Goal: Task Accomplishment & Management: Complete application form

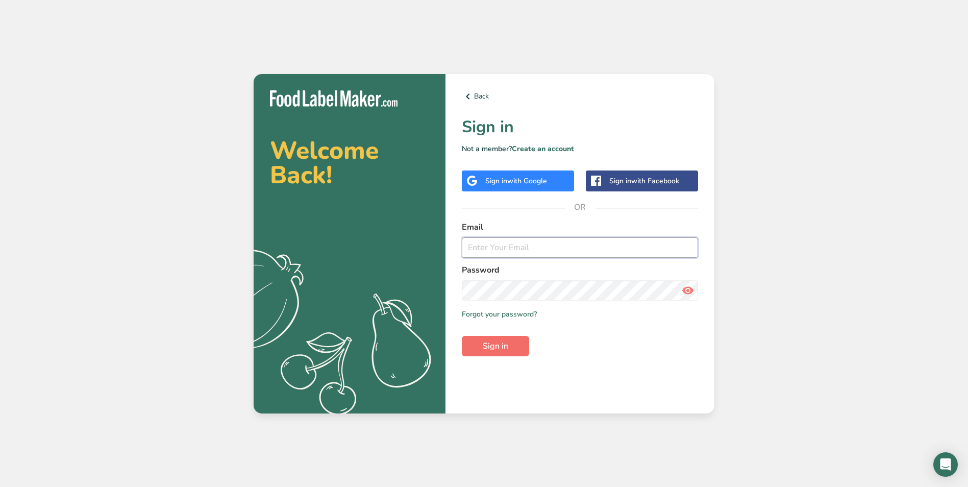
type input "[EMAIL_ADDRESS][DOMAIN_NAME]"
click at [502, 351] on span "Sign in" at bounding box center [496, 346] width 26 height 12
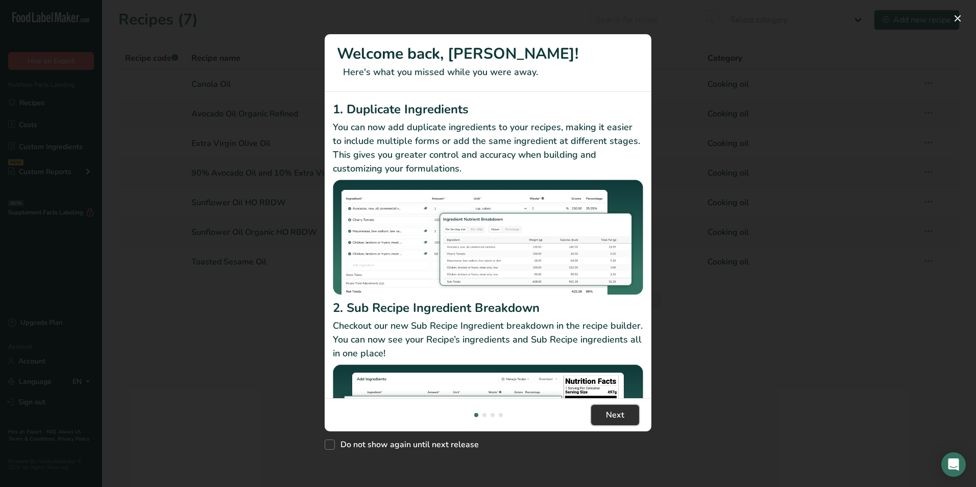
click at [609, 412] on span "Next" at bounding box center [615, 415] width 18 height 12
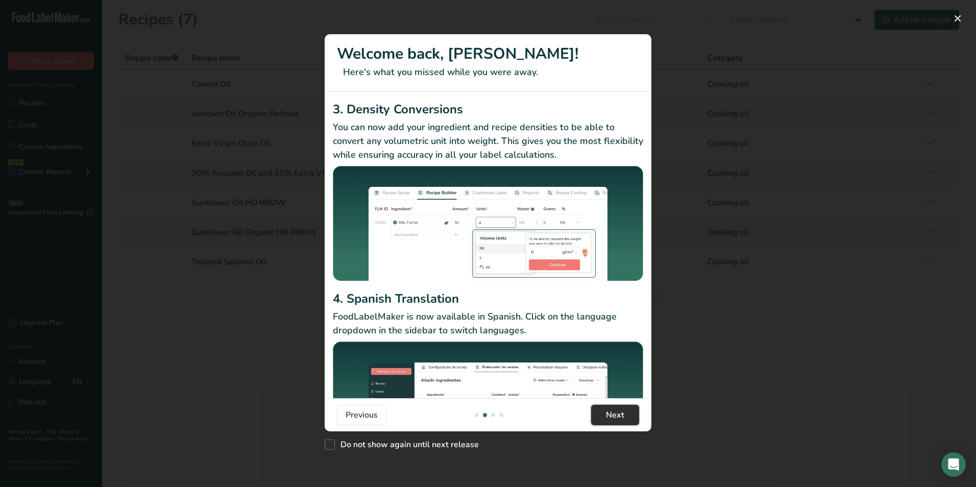
click at [609, 412] on span "Next" at bounding box center [615, 415] width 18 height 12
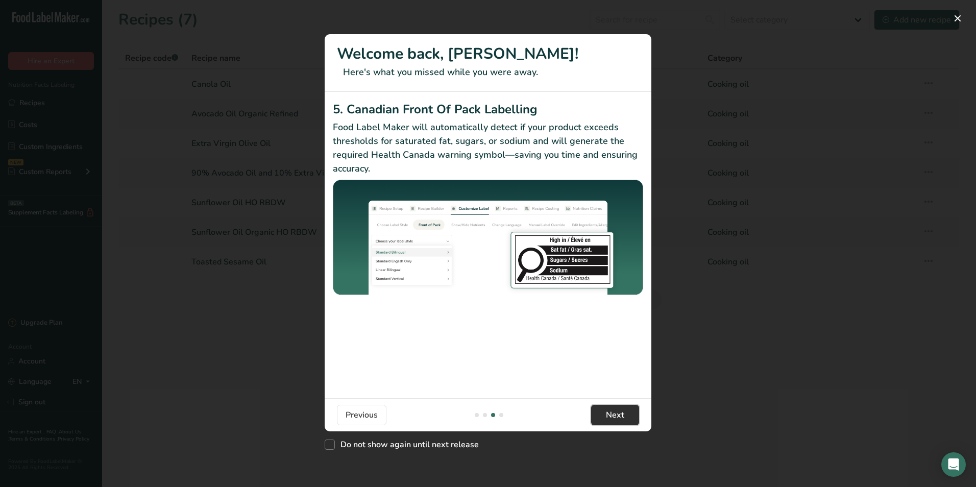
click at [609, 412] on span "Next" at bounding box center [615, 415] width 18 height 12
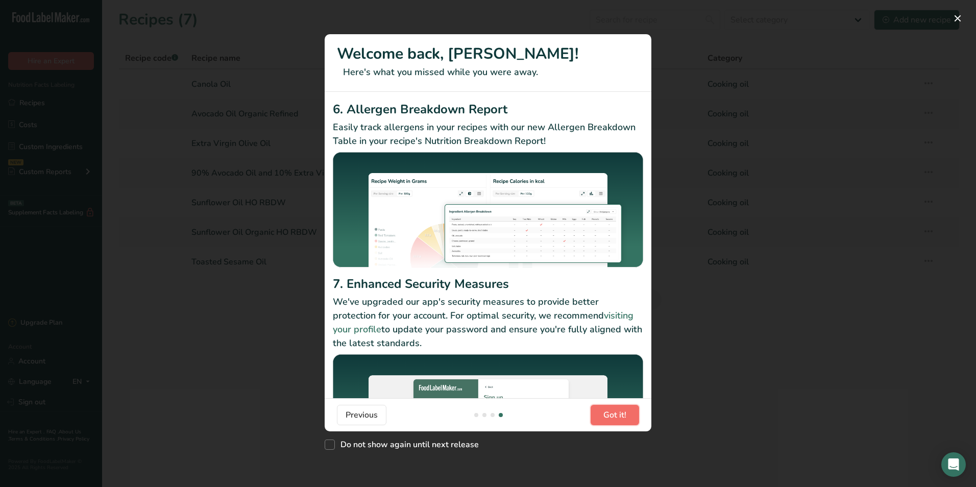
click at [609, 412] on span "Got it!" at bounding box center [614, 415] width 23 height 12
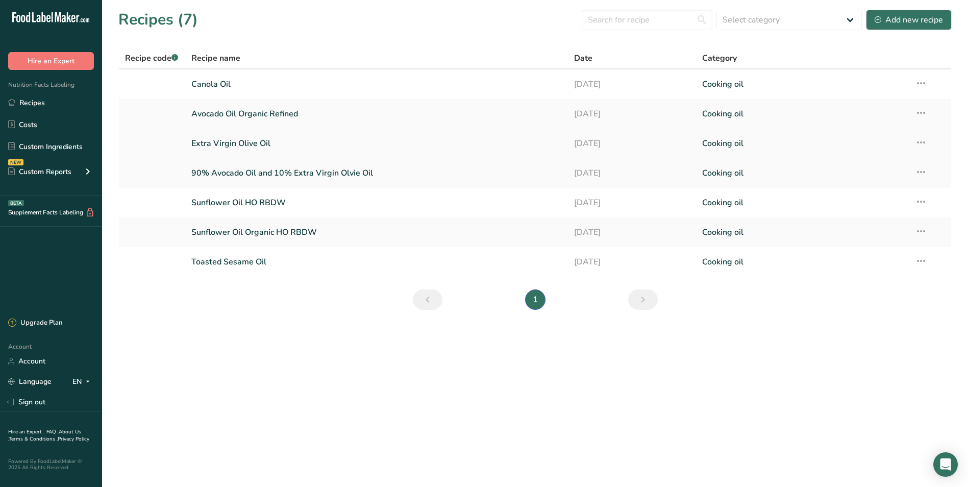
click at [284, 147] on link "Extra Virgin Olive Oil" at bounding box center [376, 143] width 371 height 21
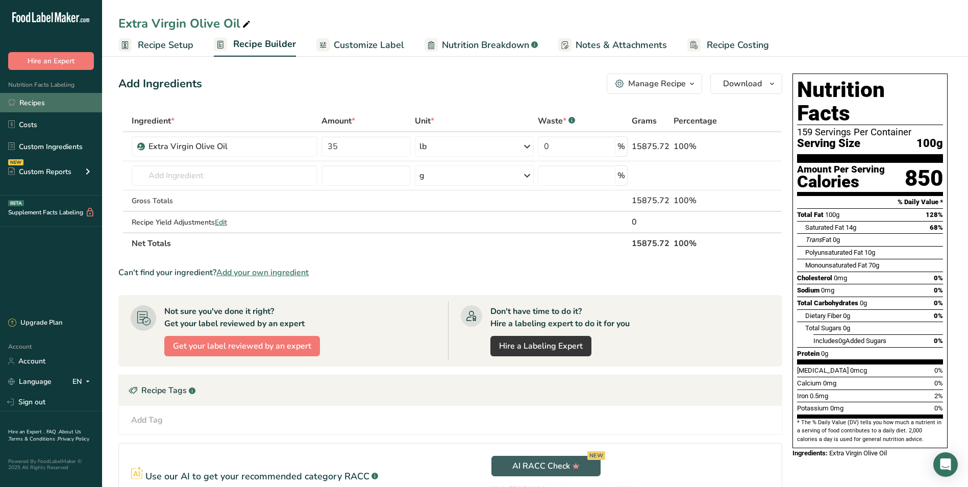
click at [32, 97] on link "Recipes" at bounding box center [51, 102] width 102 height 19
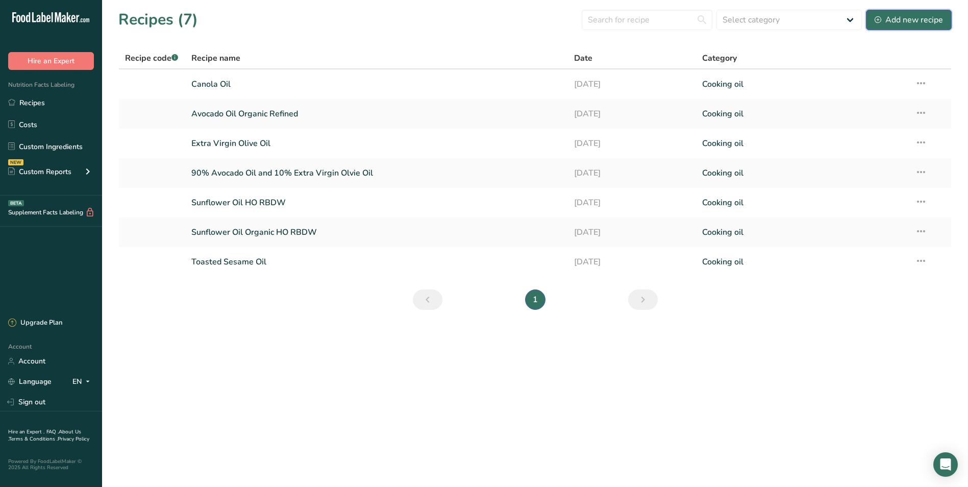
click at [914, 22] on div "Add new recipe" at bounding box center [909, 20] width 68 height 12
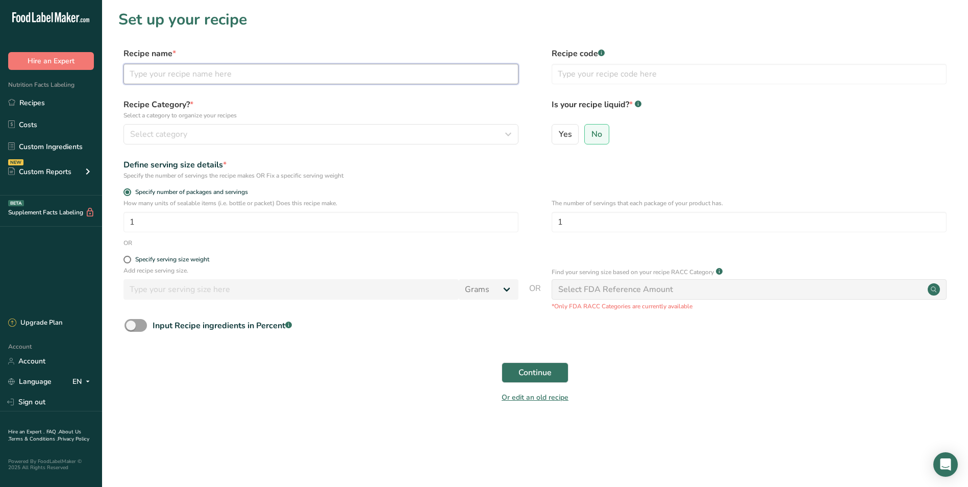
click at [171, 72] on input "text" at bounding box center [321, 74] width 395 height 20
type input "Grapeseed Oil"
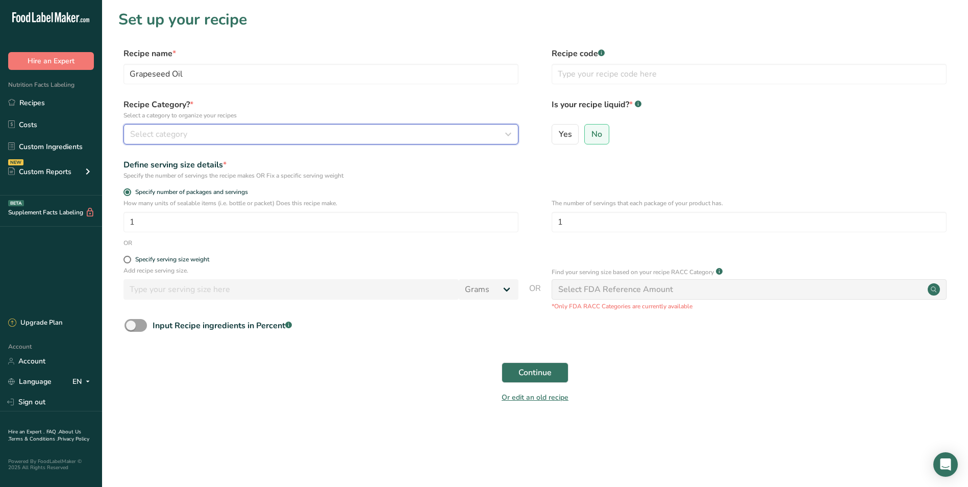
click at [287, 138] on div "Select category" at bounding box center [318, 134] width 376 height 12
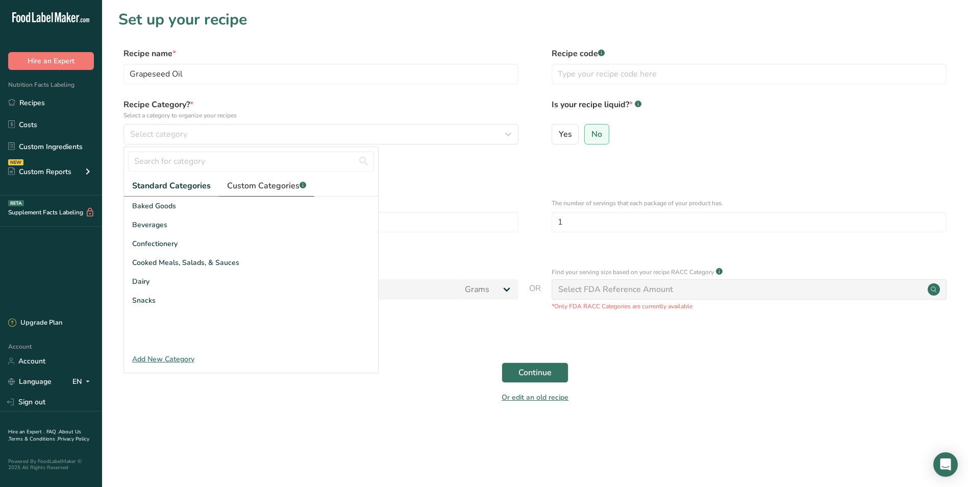
click at [284, 186] on span "Custom Categories .a-a{fill:#347362;}.b-a{fill:#fff;}" at bounding box center [266, 186] width 79 height 12
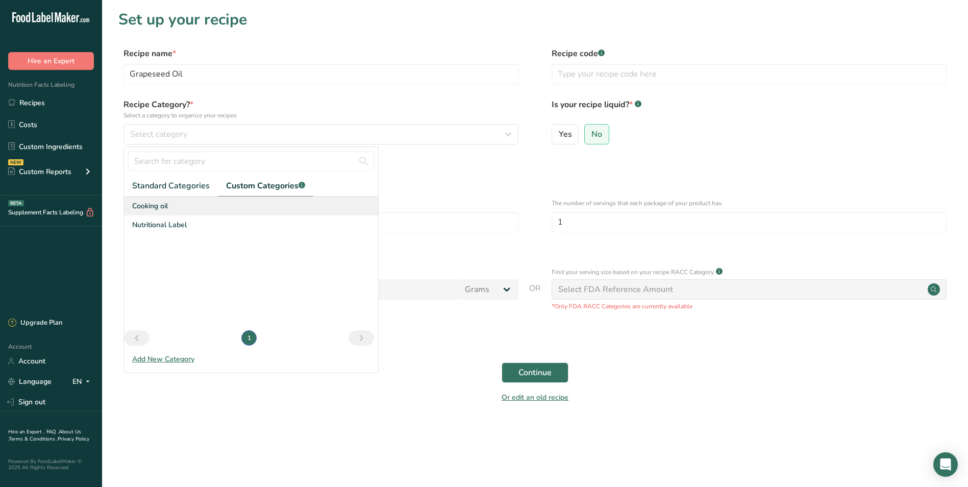
click at [164, 211] on span "Cooking oil" at bounding box center [150, 206] width 36 height 11
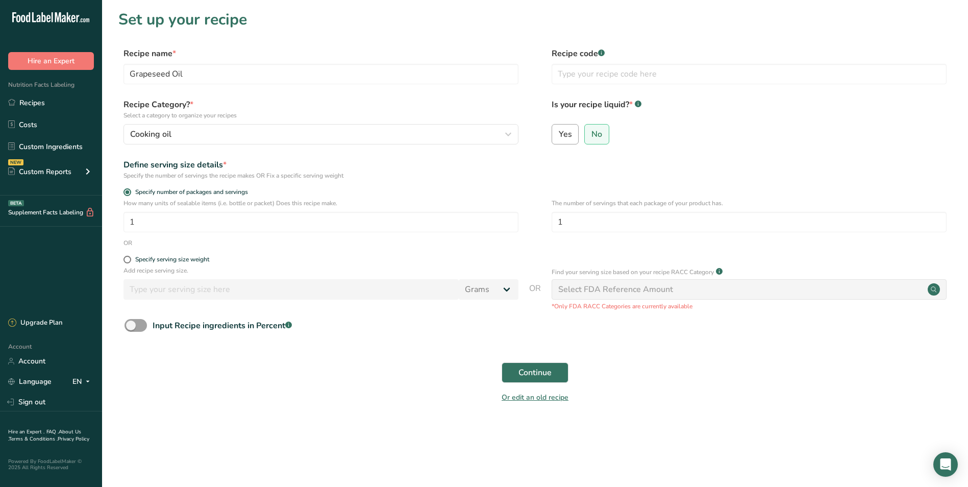
click at [570, 140] on label "Yes" at bounding box center [566, 134] width 28 height 20
click at [559, 137] on input "Yes" at bounding box center [555, 134] width 7 height 7
radio input "true"
radio input "false"
select select "22"
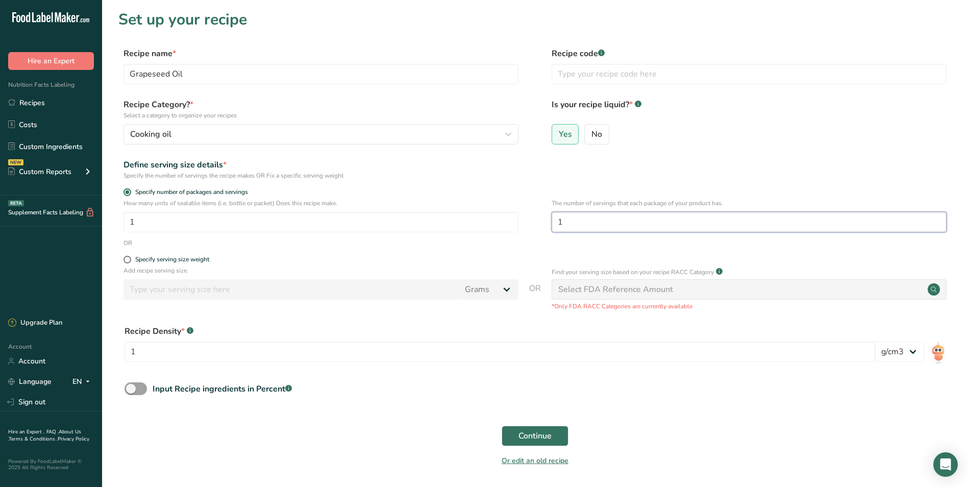
click at [581, 228] on input "1" at bounding box center [749, 222] width 395 height 20
type input "33"
click at [127, 260] on span at bounding box center [128, 260] width 8 height 8
click at [127, 260] on input "Specify serving size weight" at bounding box center [127, 259] width 7 height 7
radio input "true"
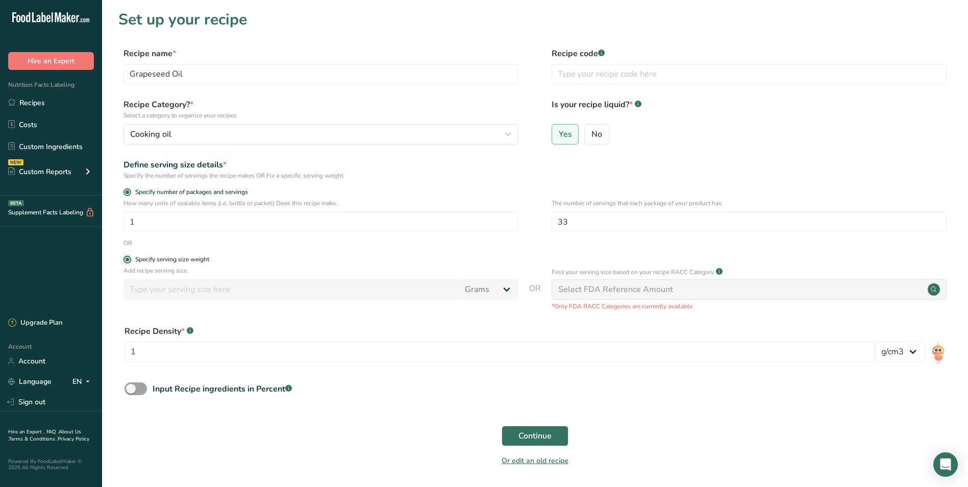
radio input "false"
click at [508, 284] on select "Grams kg mg mcg lb oz l mL fl oz tbsp tsp cup qt gallon" at bounding box center [489, 289] width 60 height 20
select select "17"
click at [459, 279] on select "Grams kg mg mcg lb oz l mL fl oz tbsp tsp cup qt gallon" at bounding box center [489, 289] width 60 height 20
click at [346, 288] on input "number" at bounding box center [291, 289] width 335 height 20
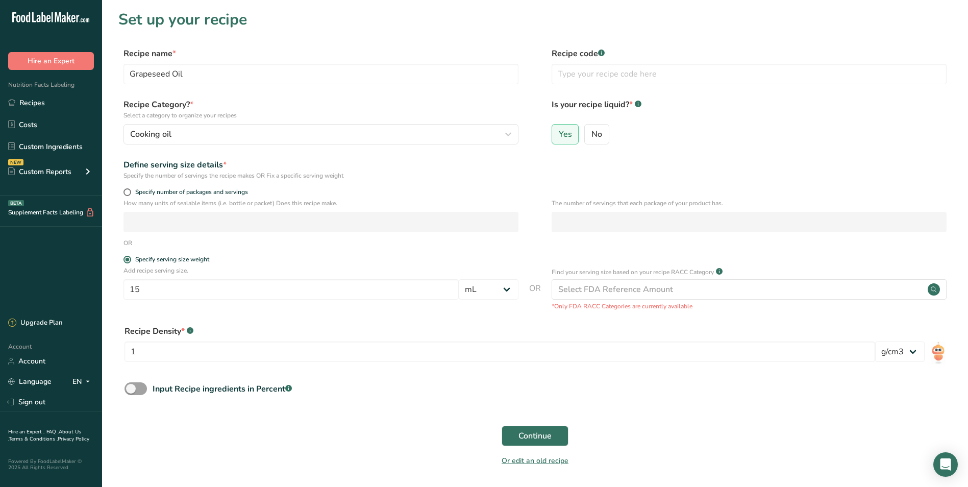
click at [438, 366] on div "Recipe Density * .a-a{fill:#347362;}.b-a{fill:#fff;} 1" at bounding box center [500, 346] width 751 height 43
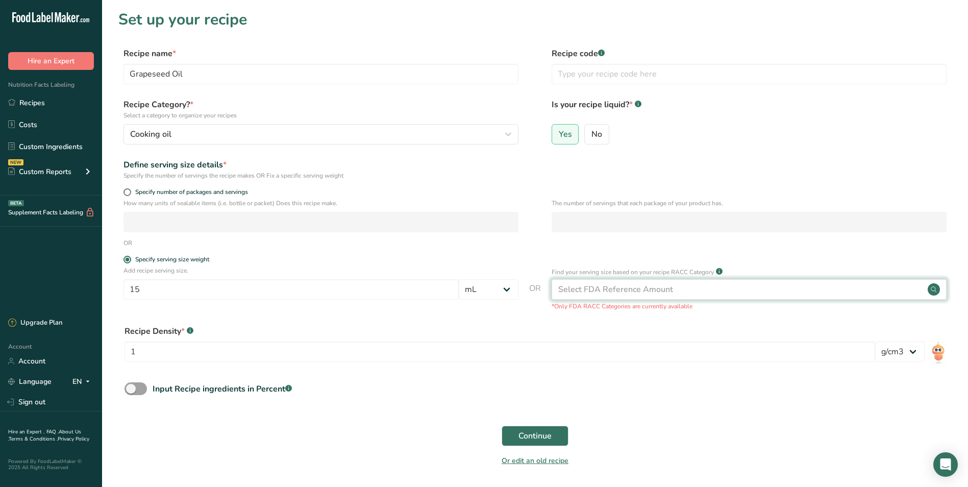
click at [650, 290] on div "Select FDA Reference Amount" at bounding box center [616, 289] width 115 height 12
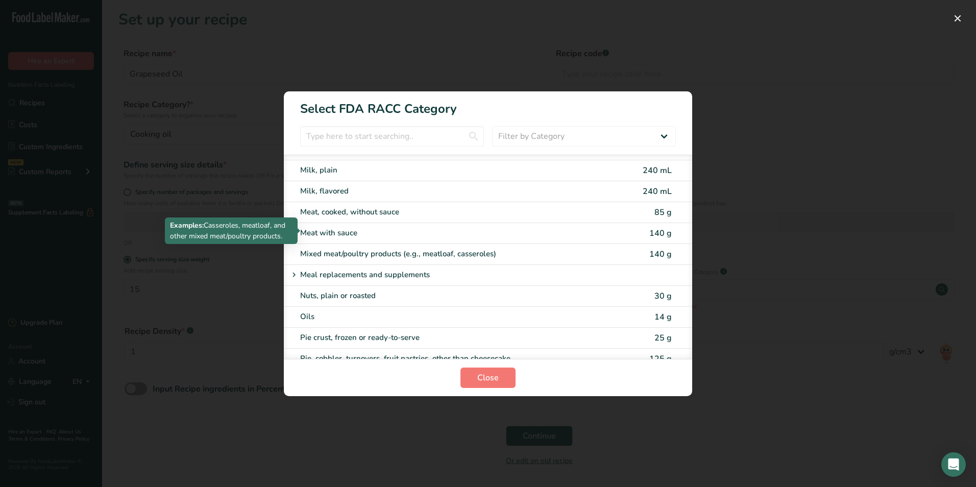
scroll to position [1327, 0]
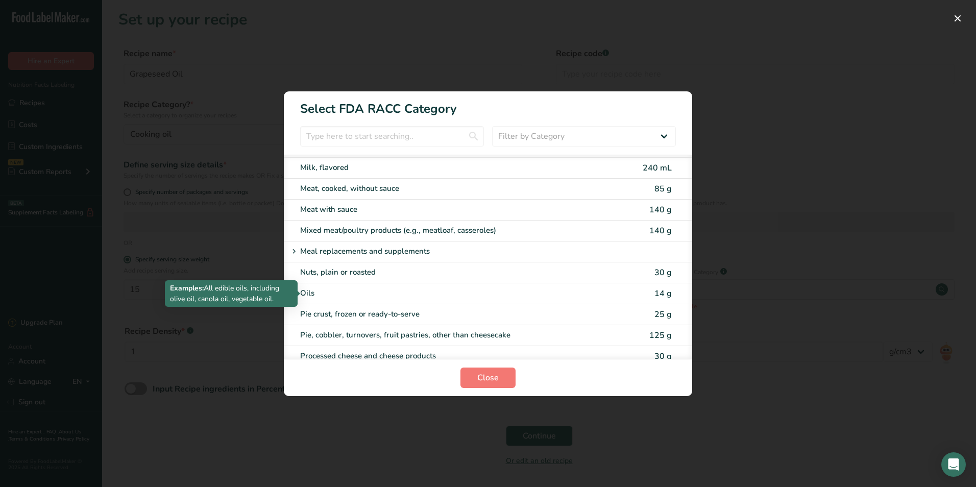
click at [313, 297] on div "Oils" at bounding box center [445, 293] width 290 height 12
type input "14"
select select "0"
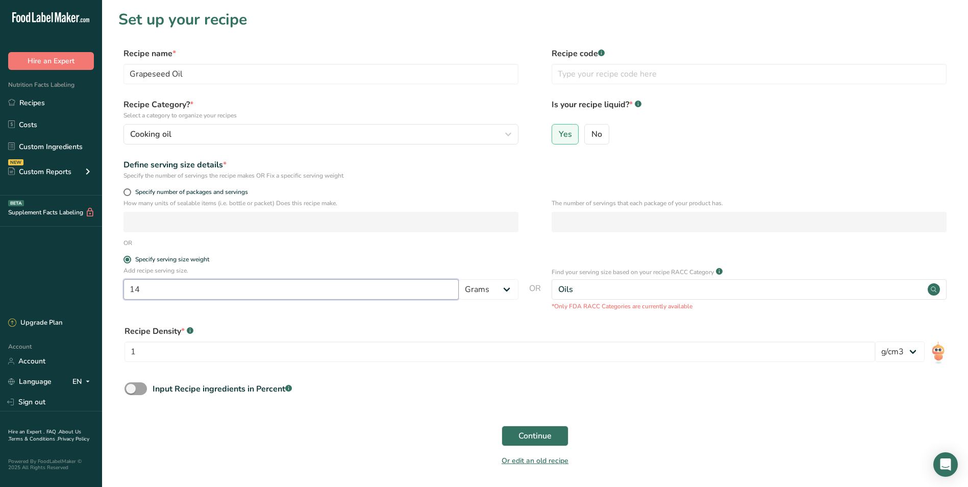
click at [162, 285] on input "14" at bounding box center [291, 289] width 335 height 20
type input "15"
click at [471, 404] on form "Recipe name * Grapeseed Oil Recipe code .a-a{fill:#347362;}.b-a{fill:#fff;} Rec…" at bounding box center [535, 259] width 834 height 425
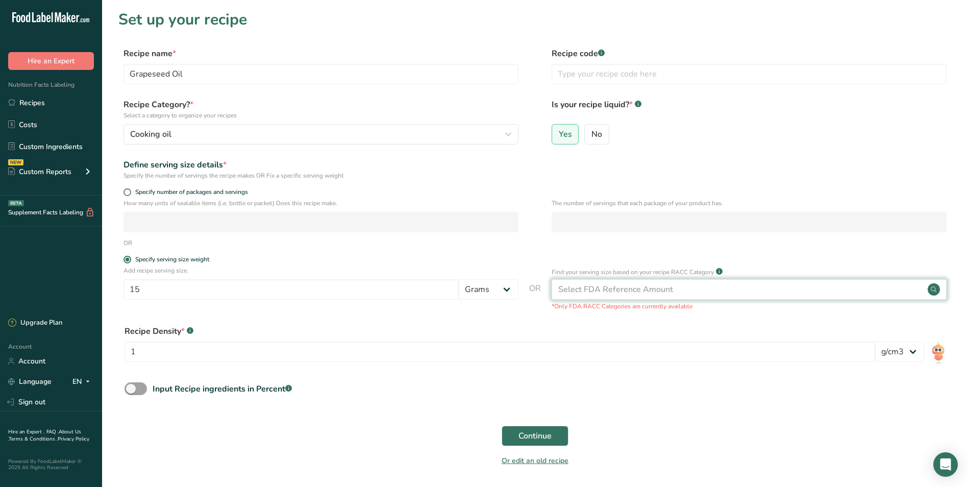
click at [618, 281] on div "Select FDA Reference Amount" at bounding box center [749, 289] width 395 height 20
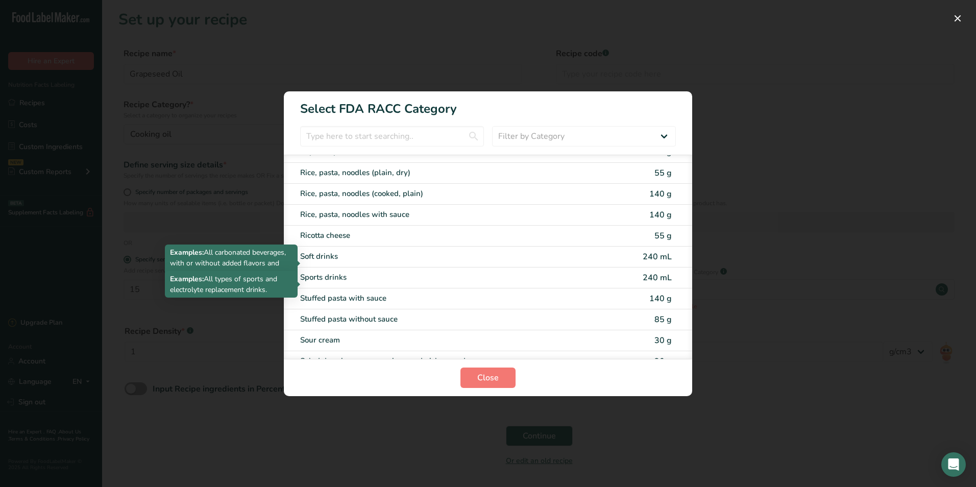
scroll to position [1736, 0]
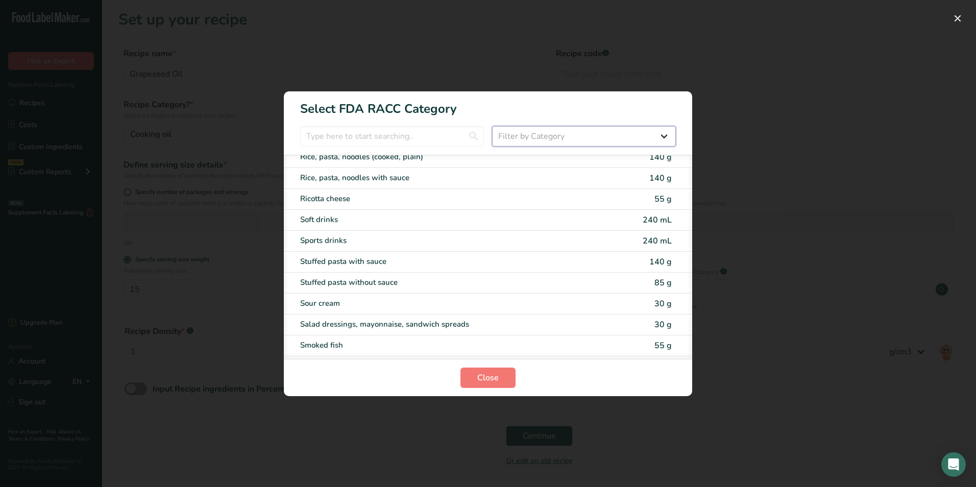
click at [662, 130] on select "Filter by Category All Bakery products [GEOGRAPHIC_DATA] Cereals and other grai…" at bounding box center [584, 136] width 184 height 20
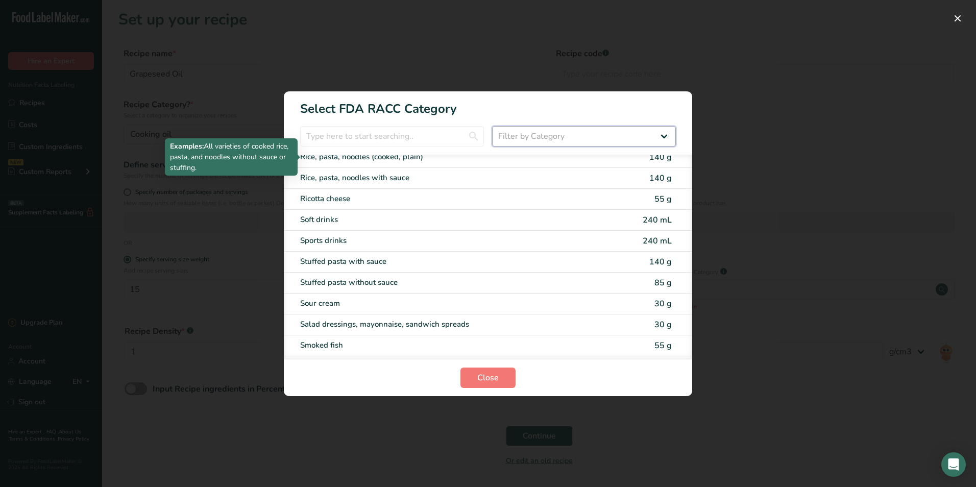
select select "12"
click at [492, 126] on select "Filter by Category All Bakery products [GEOGRAPHIC_DATA] Cereals and other grai…" at bounding box center [584, 136] width 184 height 20
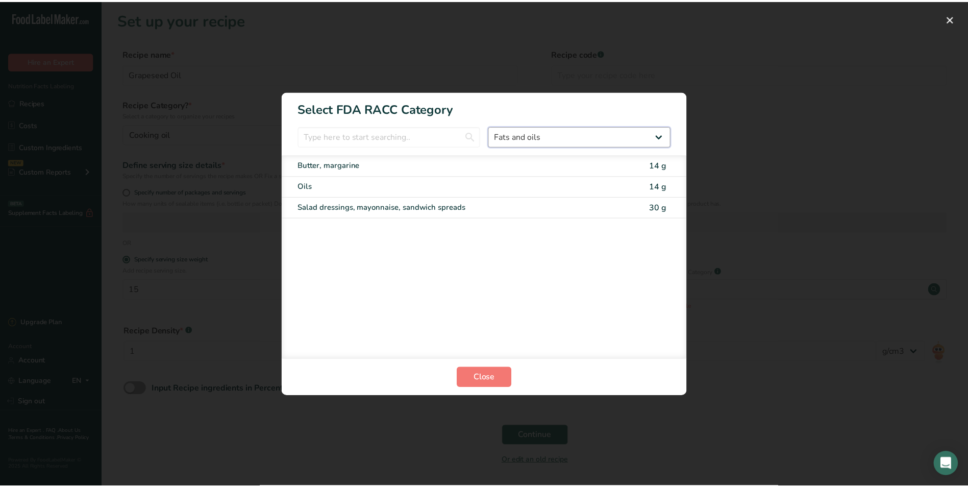
scroll to position [0, 0]
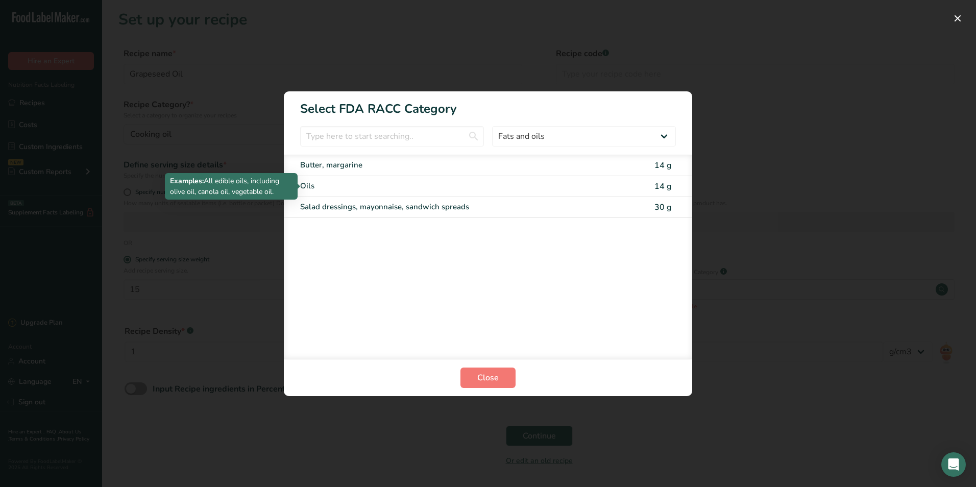
click at [344, 181] on div "Oils" at bounding box center [445, 186] width 290 height 12
type input "14"
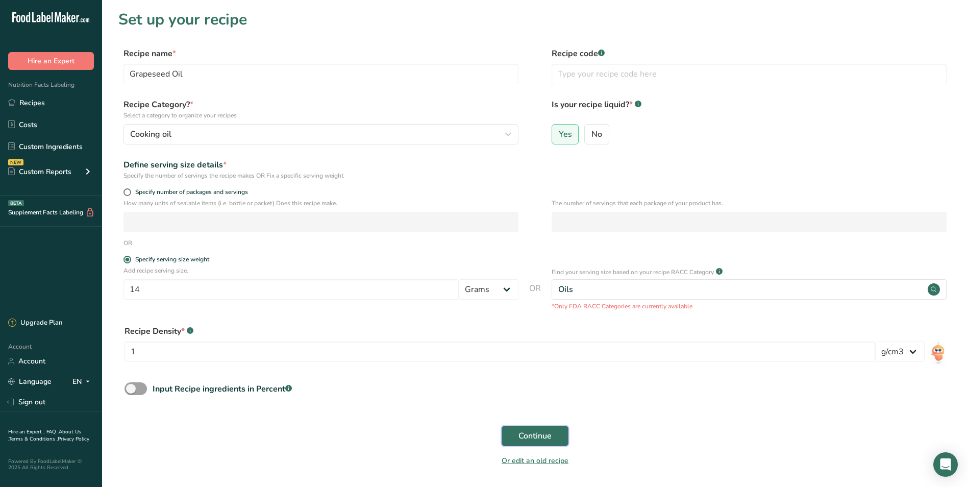
click at [535, 432] on span "Continue" at bounding box center [535, 436] width 33 height 12
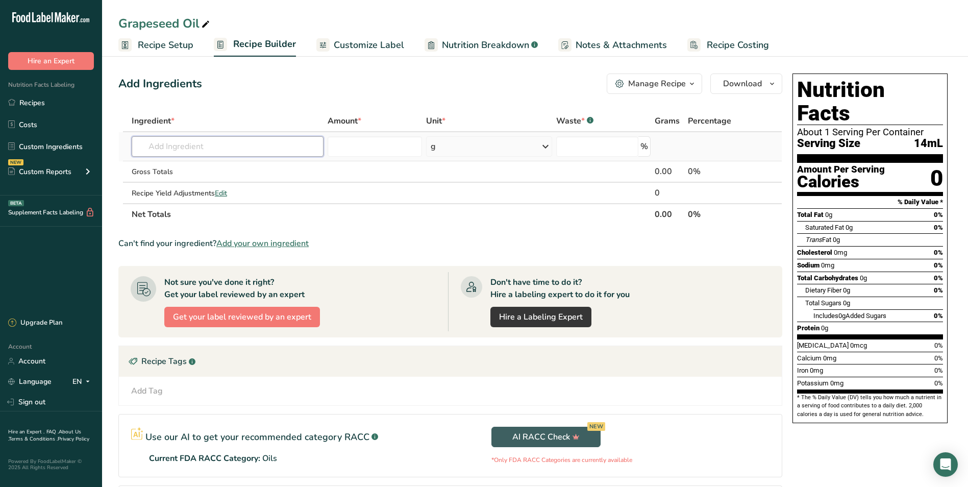
click at [264, 150] on input "text" at bounding box center [228, 146] width 192 height 20
type input "grapeseed"
click at [249, 166] on div "4517 Oil, grapeseed" at bounding box center [219, 167] width 159 height 11
type input "Oil, grapeseed"
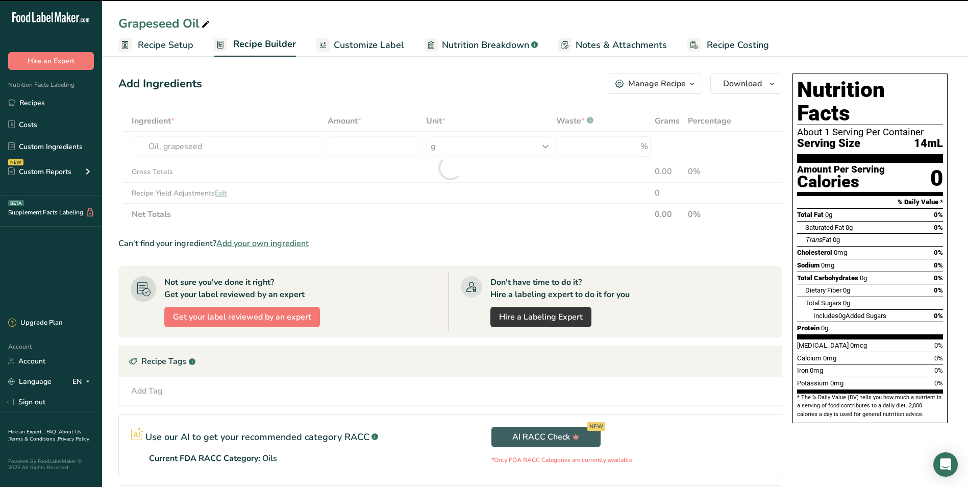
type input "0"
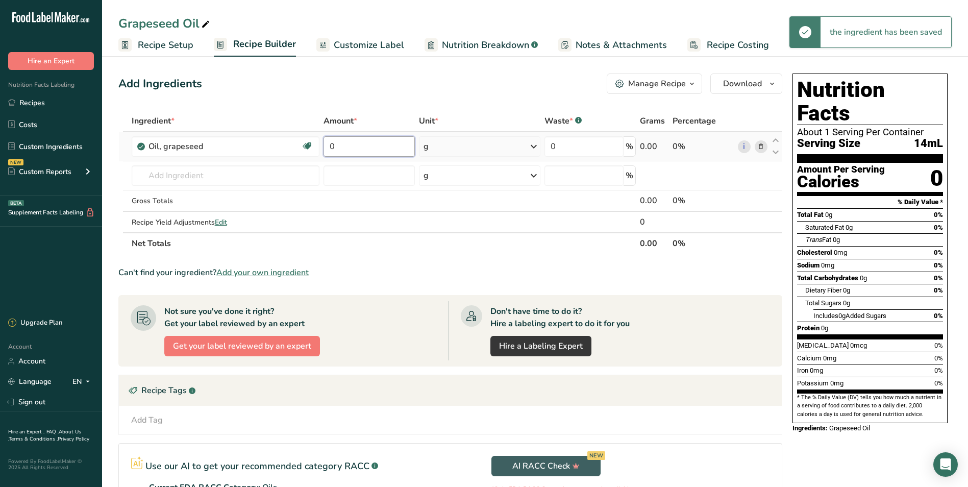
click at [370, 149] on input "0" at bounding box center [369, 146] width 91 height 20
click at [532, 145] on div "Ingredient * Amount * Unit * Waste * .a-a{fill:#347362;}.b-a{fill:#fff;} Grams …" at bounding box center [450, 182] width 664 height 144
click at [357, 142] on input "0" at bounding box center [369, 146] width 91 height 20
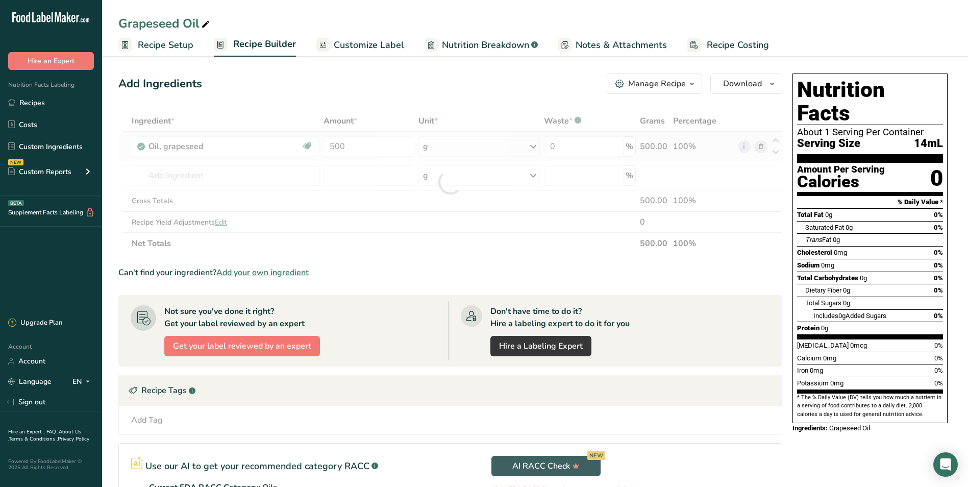
click at [533, 148] on div "Ingredient * Amount * Unit * Waste * .a-a{fill:#347362;}.b-a{fill:#fff;} Grams …" at bounding box center [450, 182] width 664 height 144
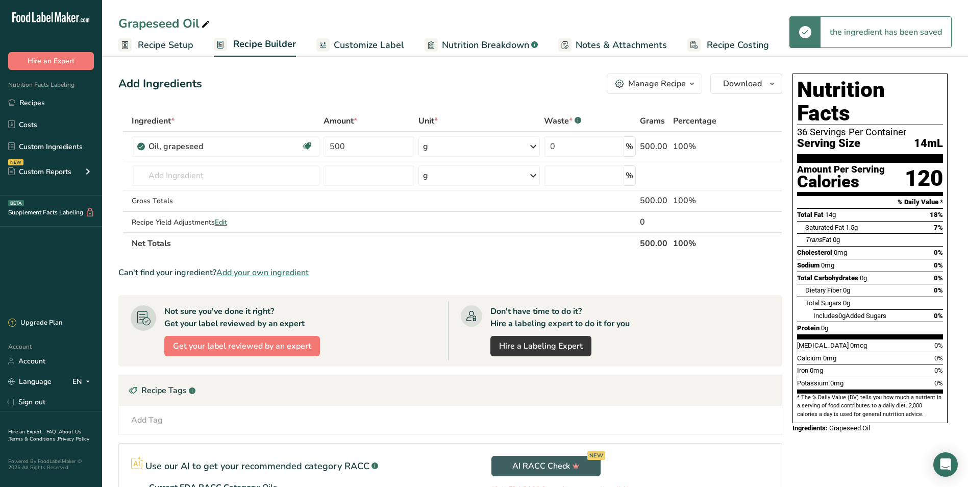
click at [533, 148] on icon at bounding box center [533, 146] width 12 height 18
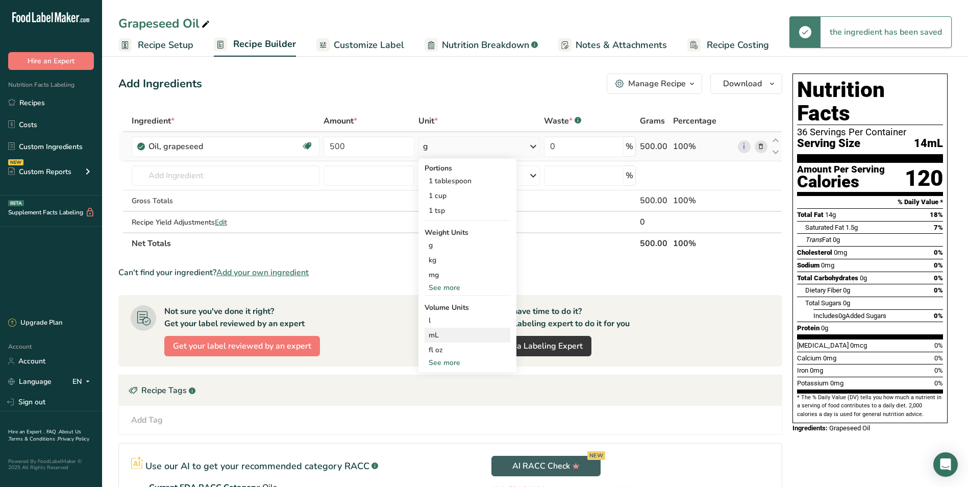
click at [455, 338] on div "mL" at bounding box center [468, 335] width 78 height 11
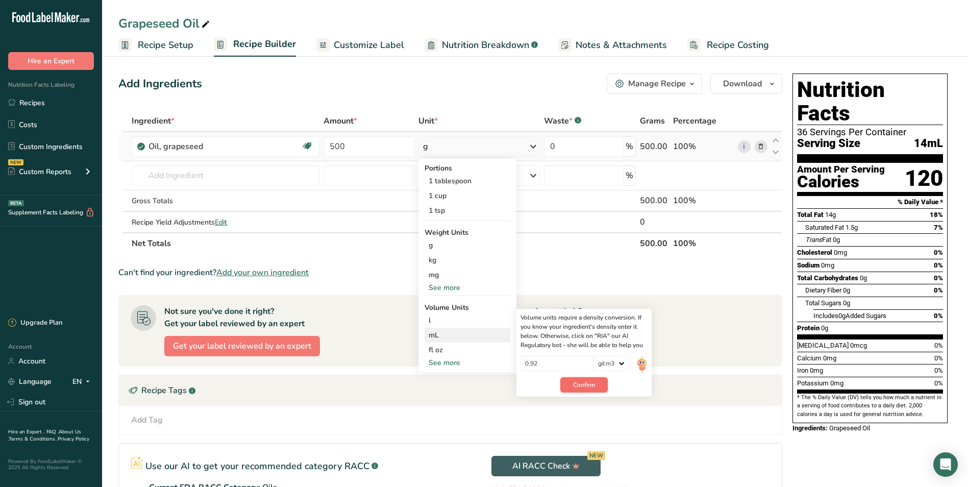
click at [585, 384] on span "Confirm" at bounding box center [584, 384] width 22 height 9
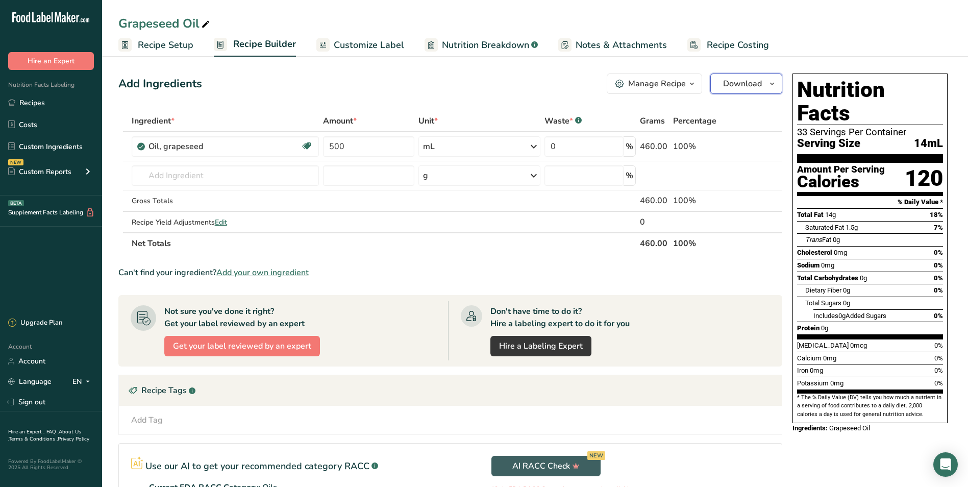
click at [740, 83] on span "Download" at bounding box center [742, 84] width 39 height 12
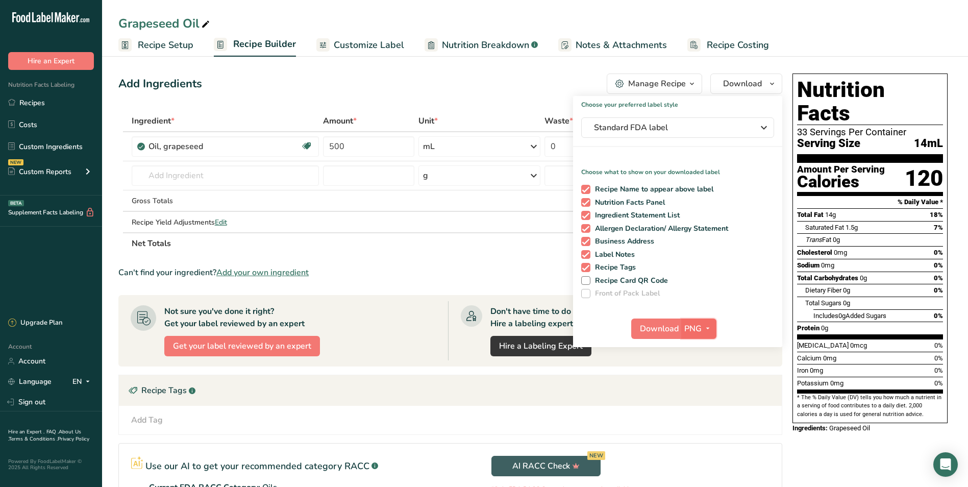
click at [685, 326] on span "PNG" at bounding box center [693, 329] width 17 height 12
click at [702, 400] on link "PDF" at bounding box center [700, 400] width 33 height 17
click at [661, 324] on span "Download" at bounding box center [660, 329] width 39 height 12
click at [660, 331] on span "Download" at bounding box center [660, 329] width 39 height 12
drag, startPoint x: 356, startPoint y: 147, endPoint x: 296, endPoint y: 147, distance: 59.7
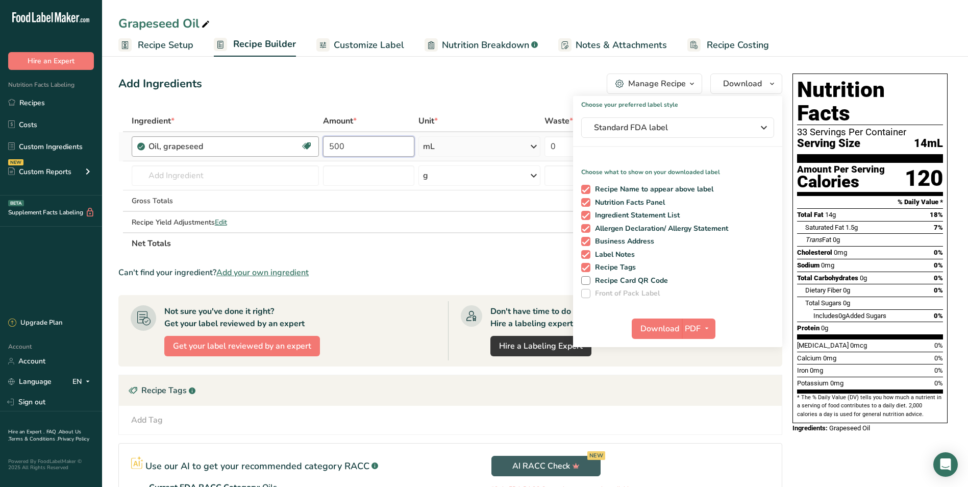
click at [296, 147] on tr "Oil, grapeseed Dairy free Gluten free Vegan Vegetarian Soy free 500 mL Portions…" at bounding box center [450, 146] width 663 height 29
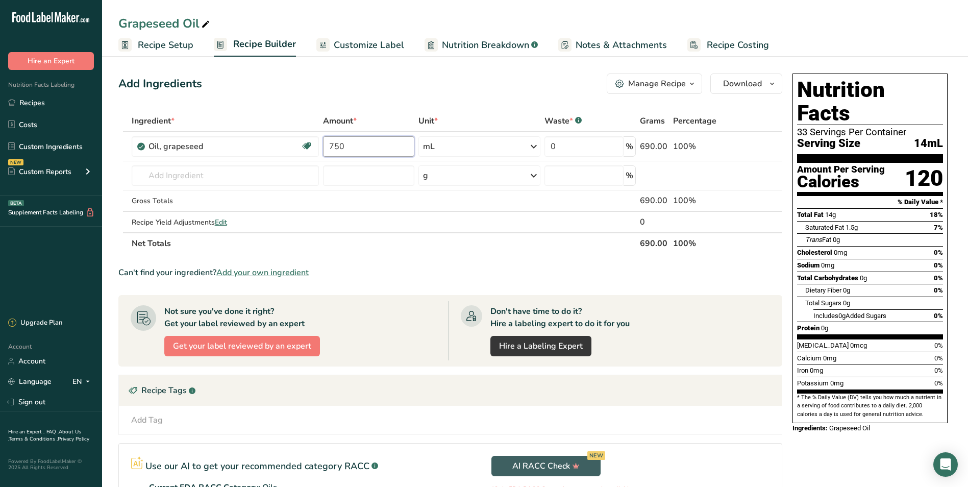
type input "750"
click at [182, 43] on span "Recipe Setup" at bounding box center [166, 45] width 56 height 14
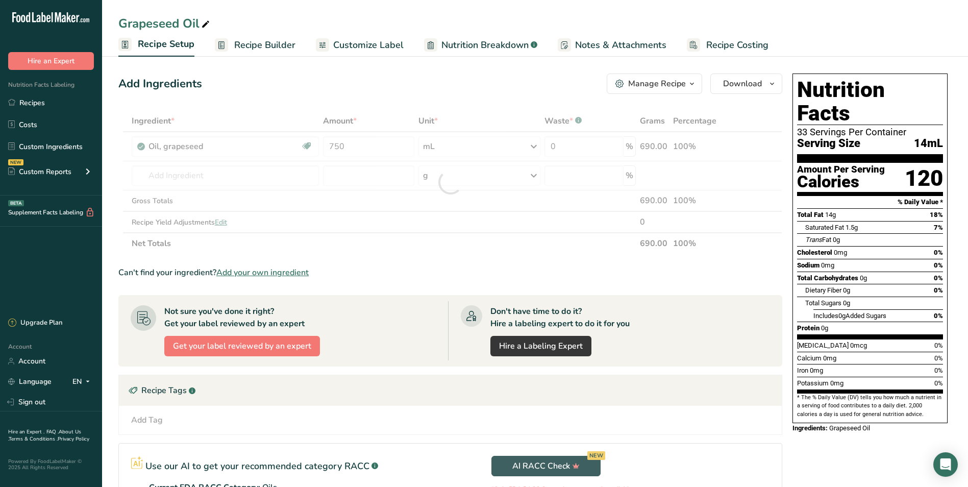
select select "22"
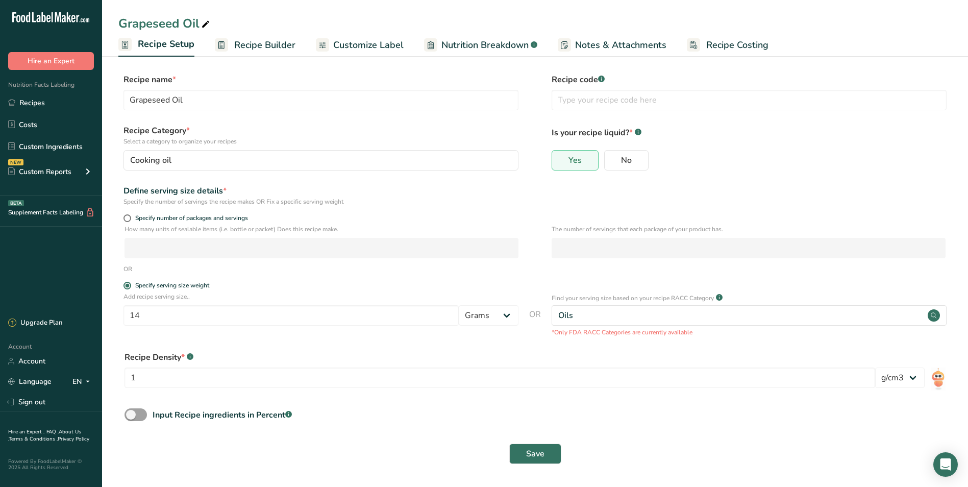
click at [270, 40] on span "Recipe Builder" at bounding box center [264, 45] width 61 height 14
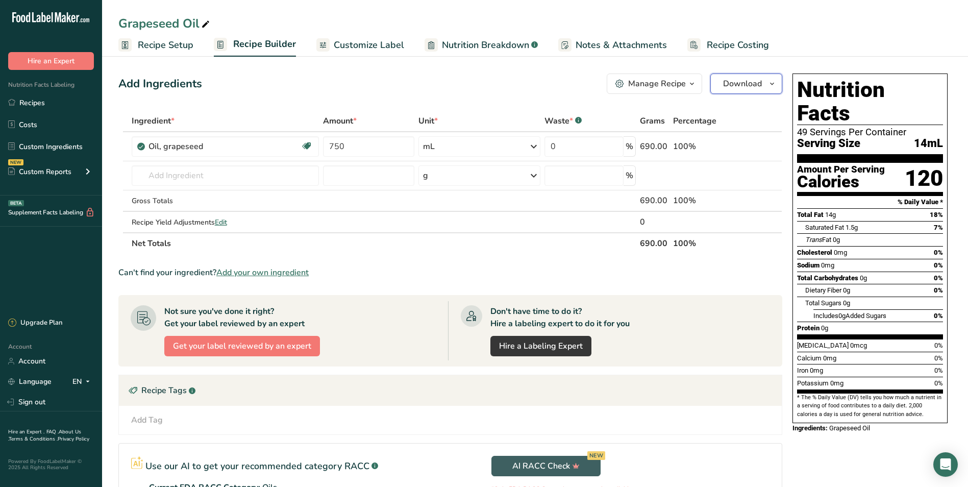
click at [735, 82] on span "Download" at bounding box center [742, 84] width 39 height 12
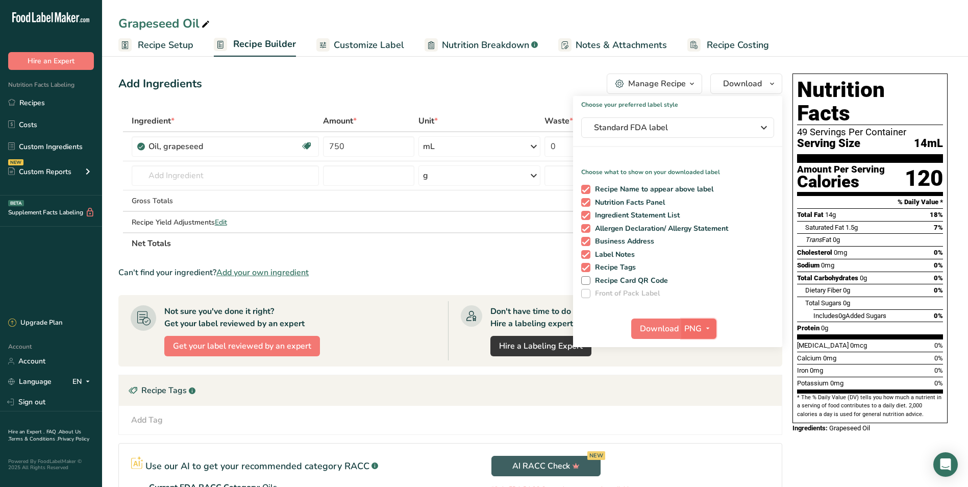
click at [710, 328] on icon "button" at bounding box center [708, 328] width 8 height 13
click at [705, 400] on link "PDF" at bounding box center [700, 400] width 33 height 17
click at [653, 328] on span "Download" at bounding box center [660, 329] width 39 height 12
click at [691, 417] on div "Add Tag Standard Tags Custom Tags Source of Antioxidants Prebiotic Effect Sourc…" at bounding box center [450, 420] width 647 height 12
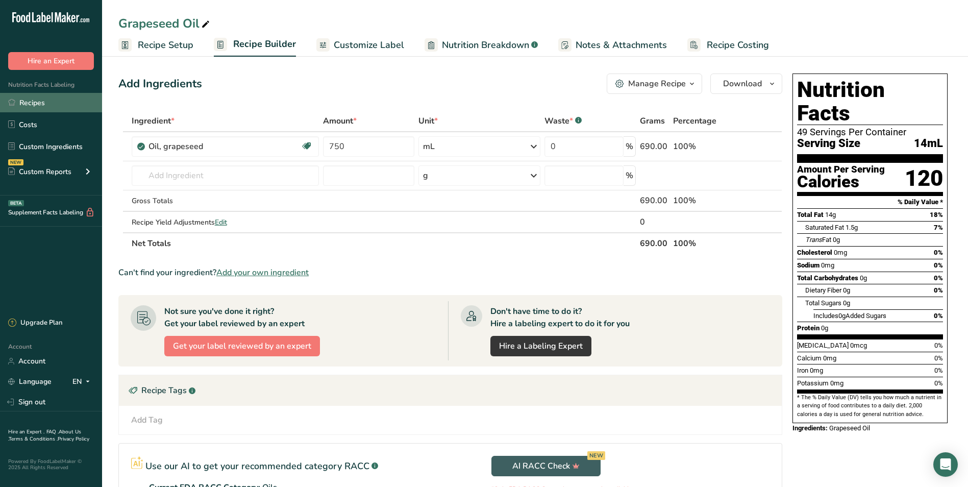
click at [23, 107] on link "Recipes" at bounding box center [51, 102] width 102 height 19
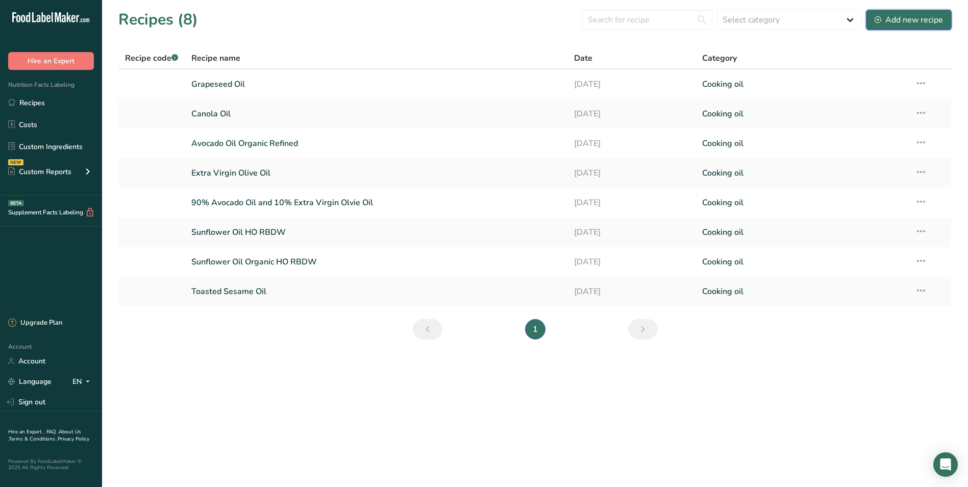
click at [905, 21] on div "Add new recipe" at bounding box center [909, 20] width 68 height 12
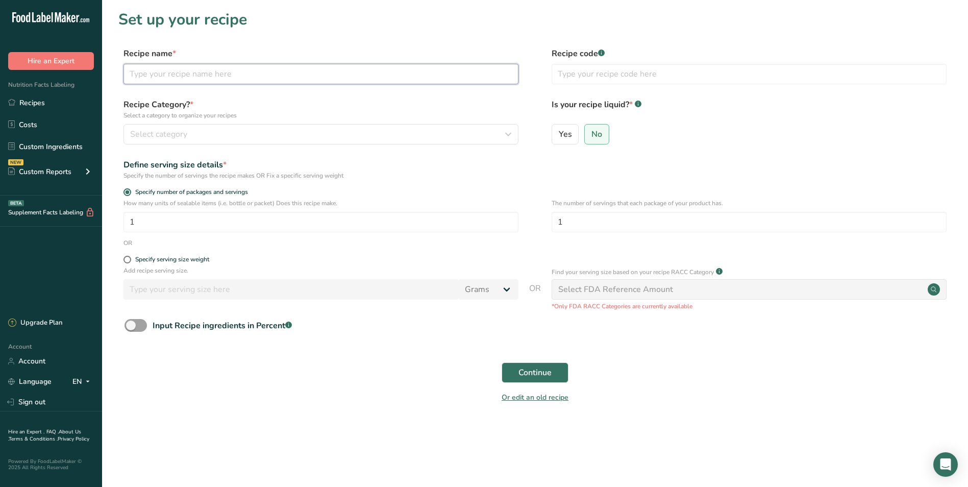
click at [180, 76] on input "text" at bounding box center [321, 74] width 395 height 20
type input "Sunflower Oil"
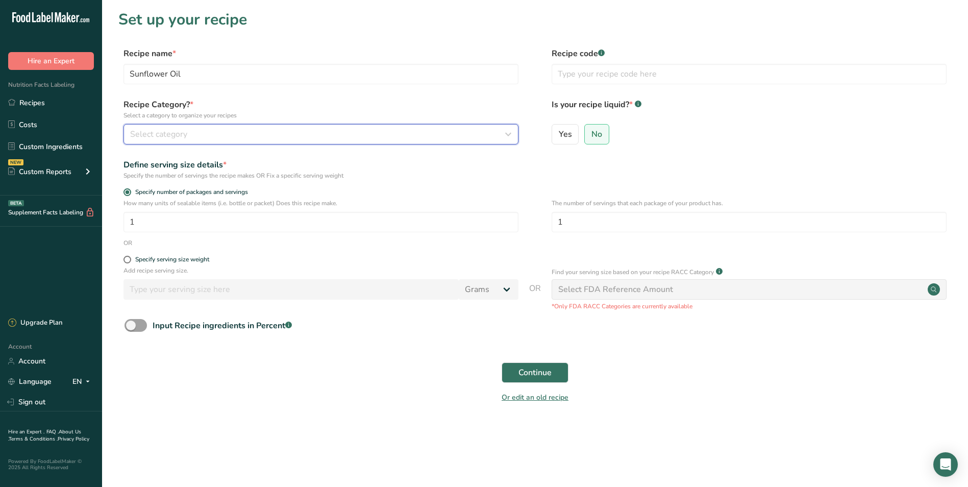
click at [221, 139] on div "Select category" at bounding box center [318, 134] width 376 height 12
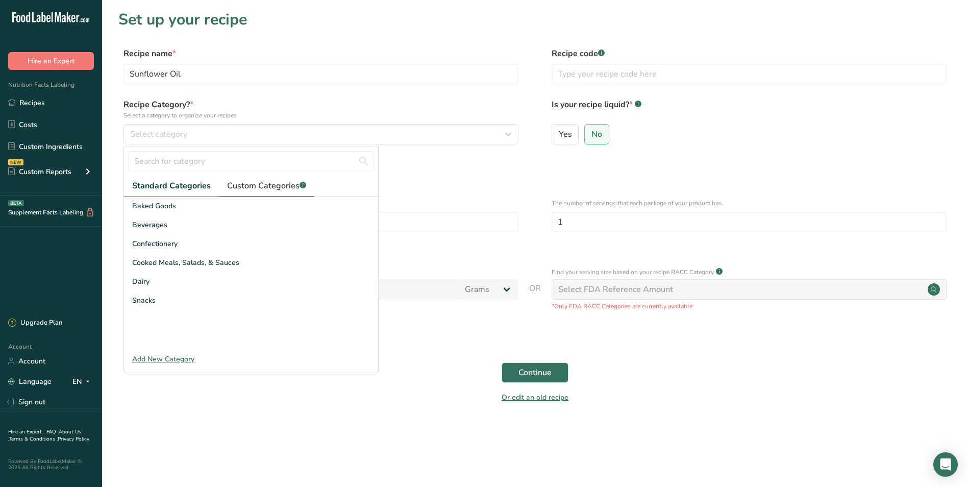
click at [277, 193] on link "Custom Categories .a-a{fill:#347362;}.b-a{fill:#fff;}" at bounding box center [266, 186] width 95 height 21
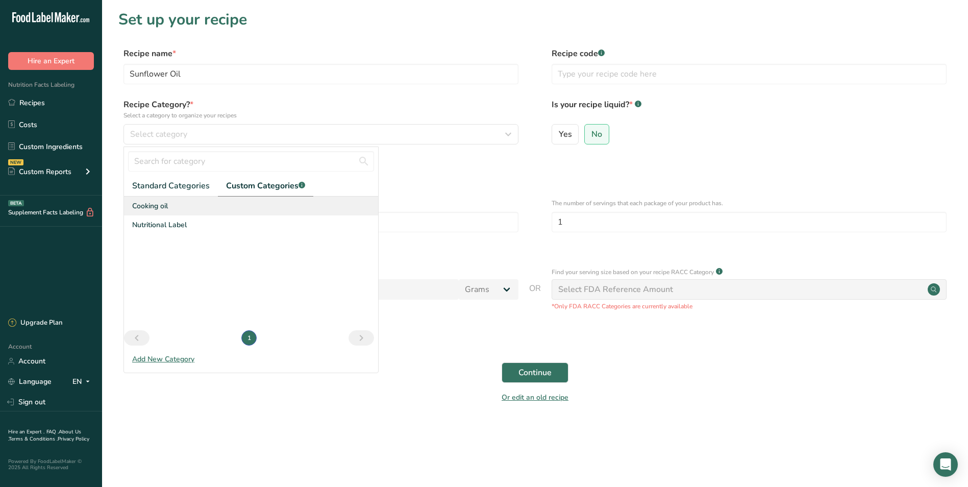
click at [169, 207] on div "Cooking oil" at bounding box center [251, 206] width 254 height 19
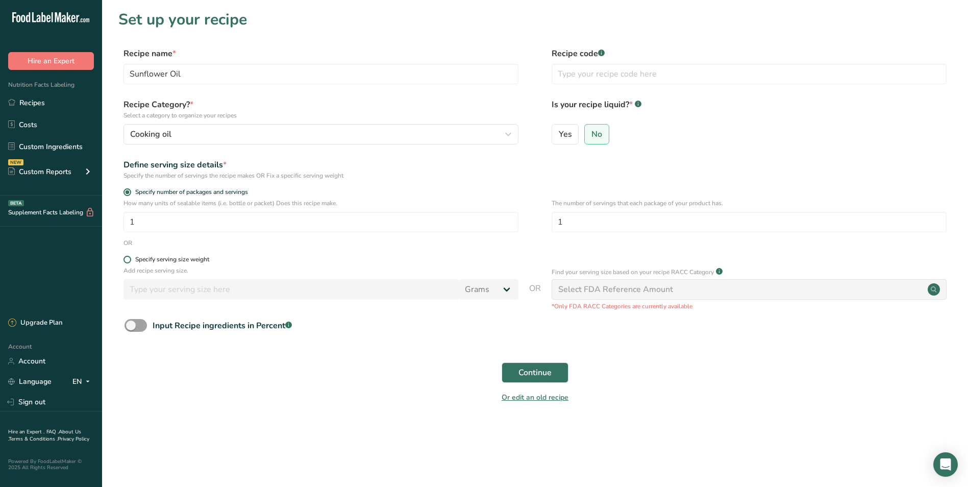
click at [128, 259] on span at bounding box center [128, 260] width 8 height 8
click at [128, 259] on input "Specify serving size weight" at bounding box center [127, 259] width 7 height 7
radio input "true"
radio input "false"
click at [420, 291] on input "number" at bounding box center [291, 289] width 335 height 20
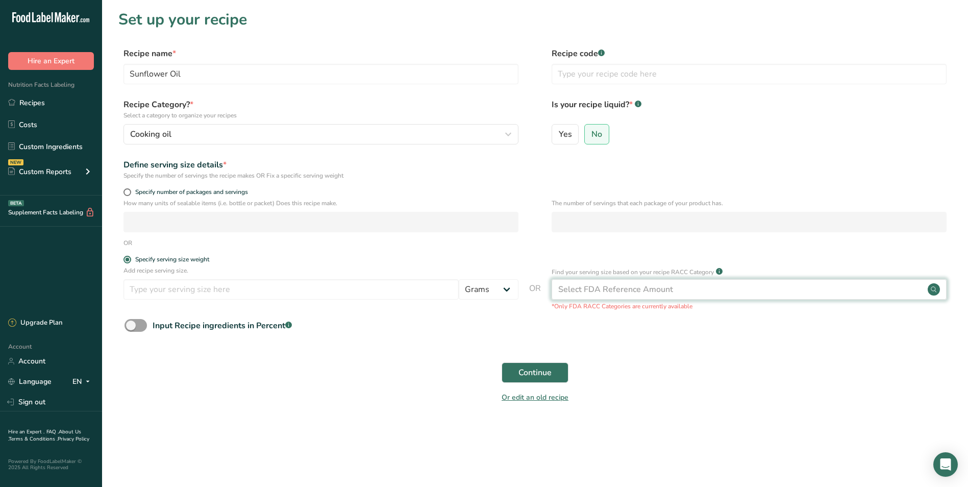
click at [685, 288] on div "Select FDA Reference Amount" at bounding box center [749, 289] width 395 height 20
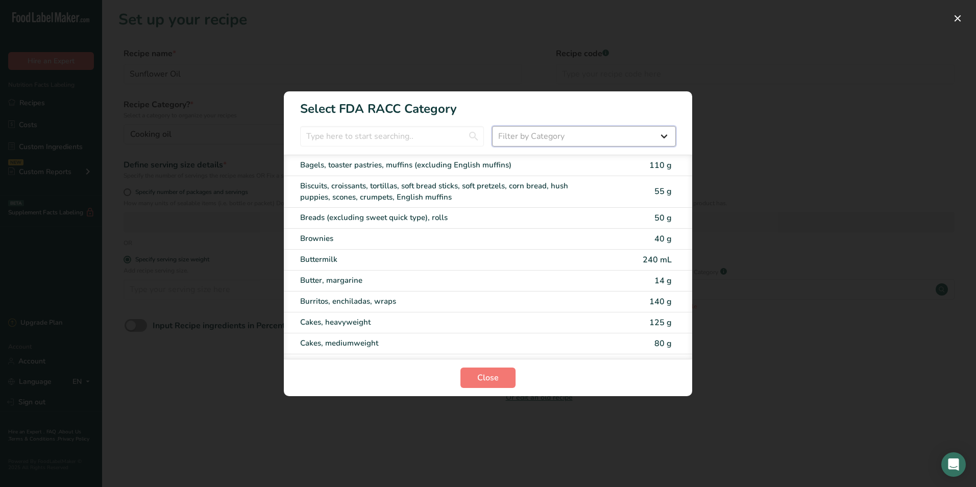
click at [554, 139] on select "Filter by Category All Bakery products [GEOGRAPHIC_DATA] Cereals and other grai…" at bounding box center [584, 136] width 184 height 20
select select "12"
click at [492, 126] on select "Filter by Category All Bakery products [GEOGRAPHIC_DATA] Cereals and other grai…" at bounding box center [584, 136] width 184 height 20
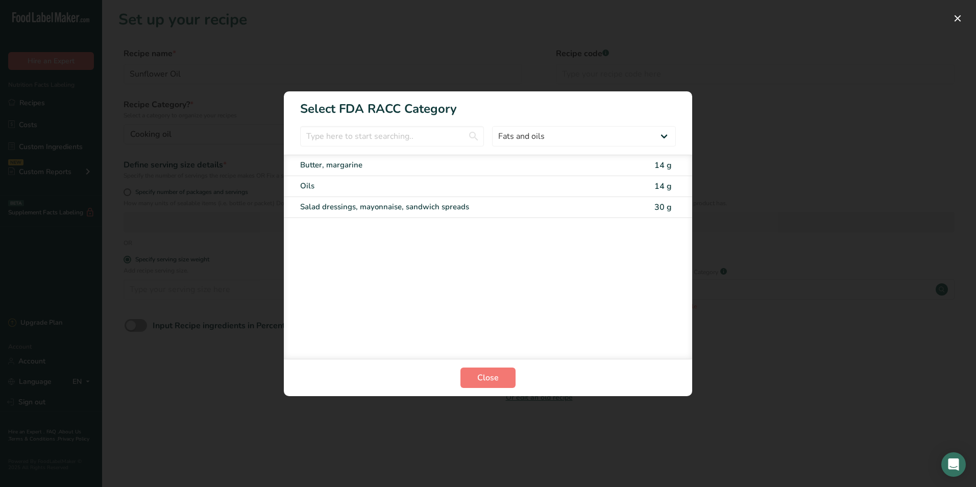
click at [358, 179] on div "Oils 14 g" at bounding box center [488, 186] width 408 height 21
type input "14"
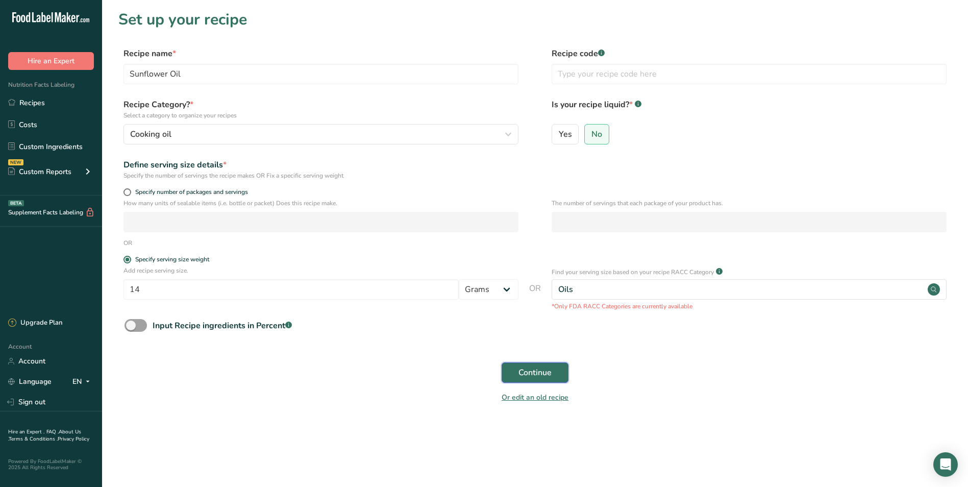
click at [538, 380] on button "Continue" at bounding box center [535, 372] width 67 height 20
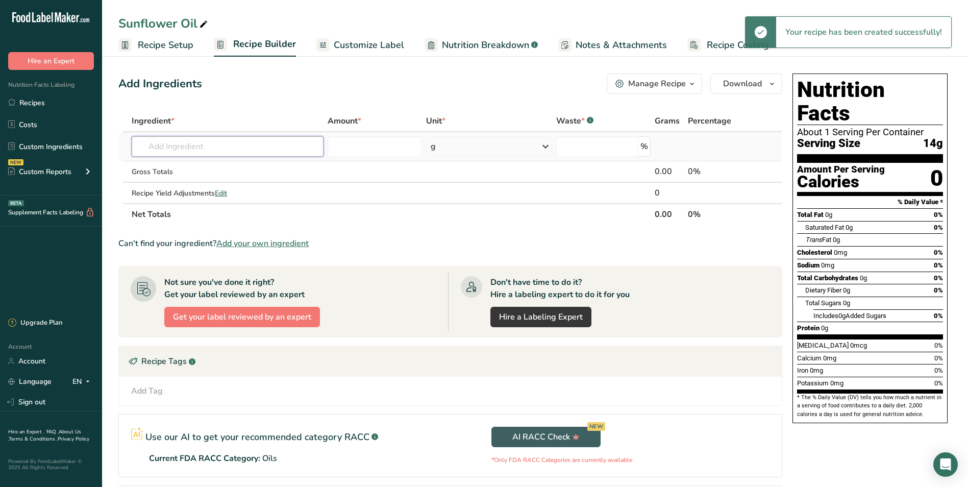
click at [299, 150] on input "text" at bounding box center [228, 146] width 192 height 20
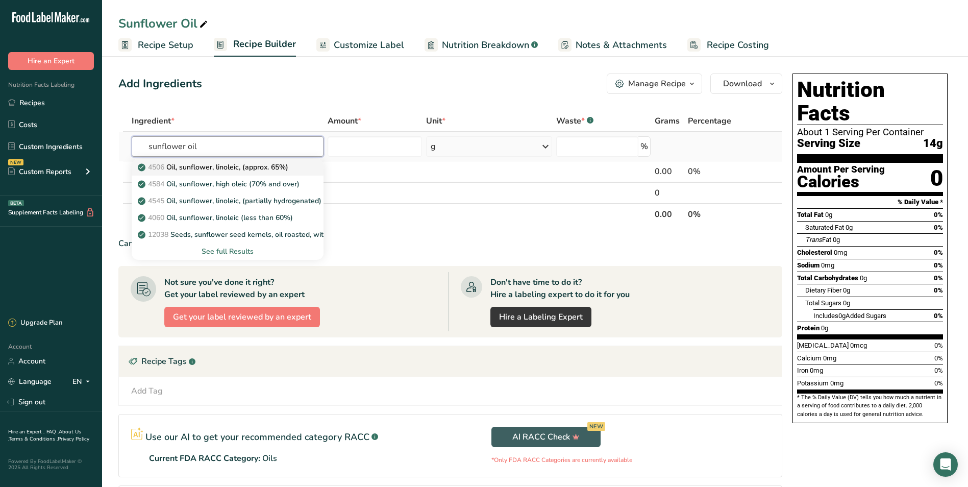
type input "sunflower oil"
click at [233, 165] on p "4506 Oil, sunflower, linoleic, (approx. 65%)" at bounding box center [214, 167] width 149 height 11
type input "Oil, sunflower, linoleic, (approx. 65%)"
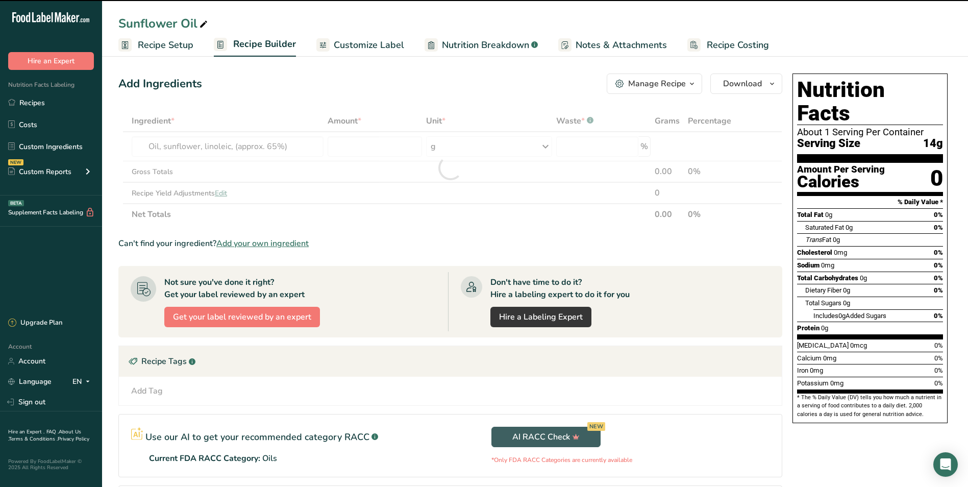
type input "0"
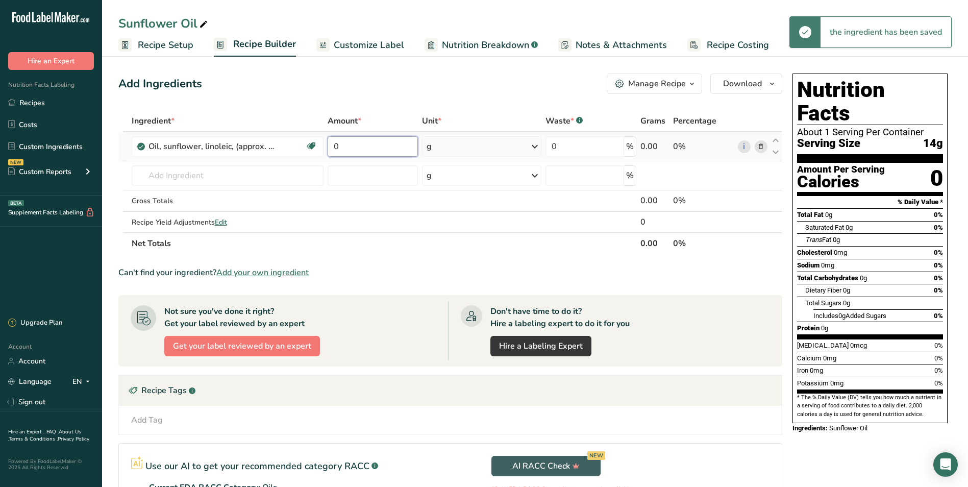
click at [357, 146] on input "0" at bounding box center [373, 146] width 90 height 20
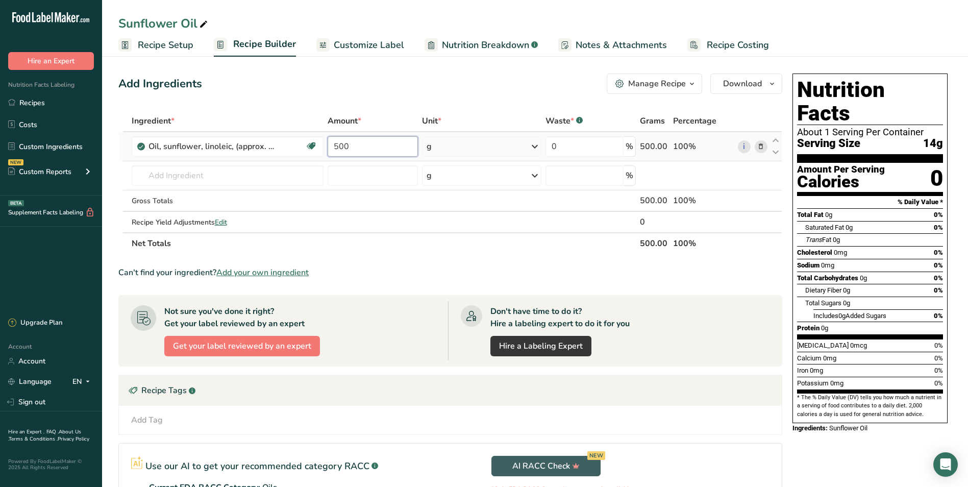
type input "500"
click at [536, 140] on div "Ingredient * Amount * Unit * Waste * .a-a{fill:#347362;}.b-a{fill:#fff;} Grams …" at bounding box center [450, 182] width 664 height 144
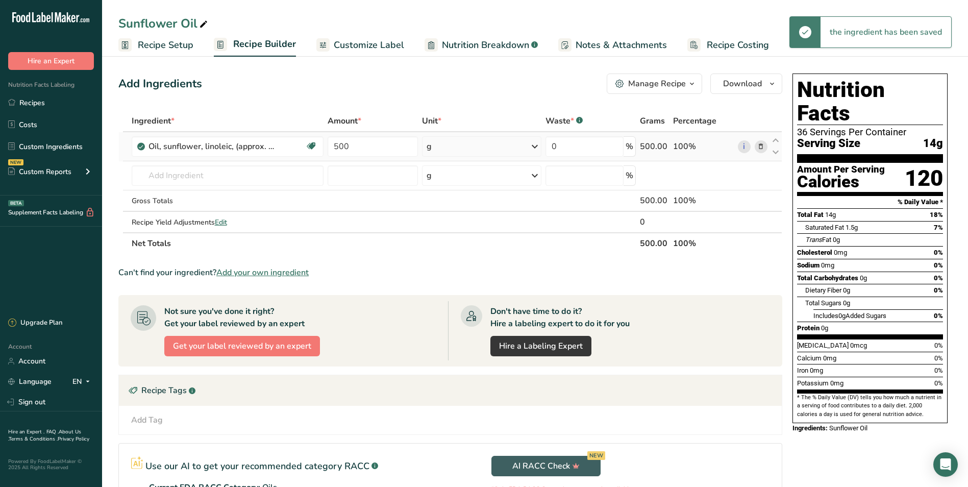
click at [536, 148] on icon at bounding box center [535, 146] width 12 height 18
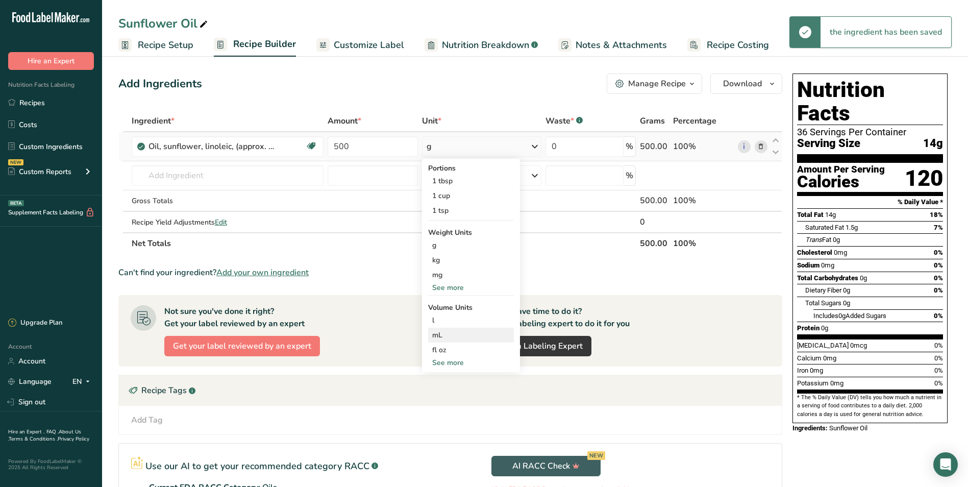
click at [455, 331] on div "mL" at bounding box center [471, 335] width 78 height 11
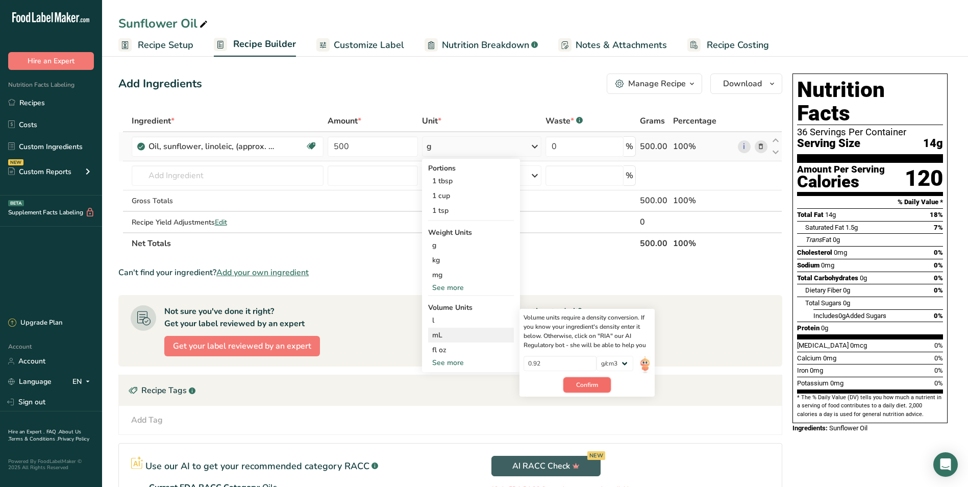
click at [595, 383] on span "Confirm" at bounding box center [587, 384] width 22 height 9
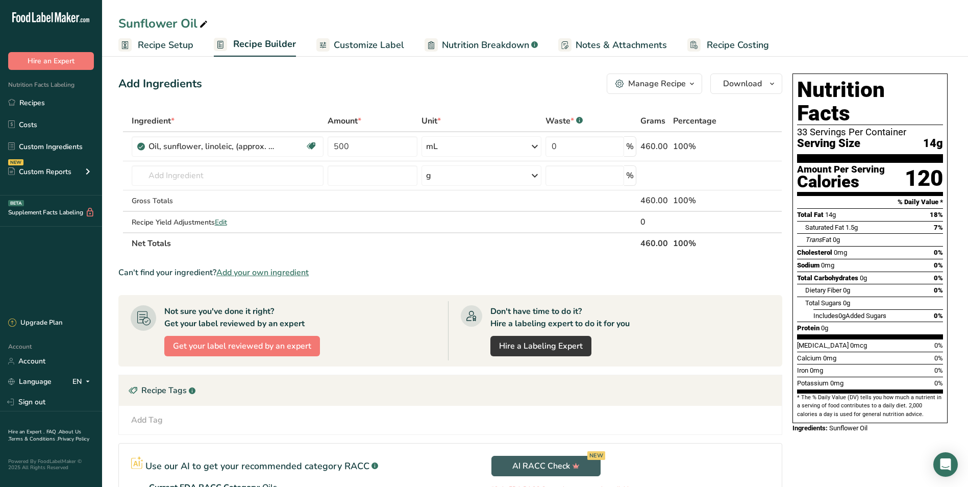
click at [151, 44] on span "Recipe Setup" at bounding box center [166, 45] width 56 height 14
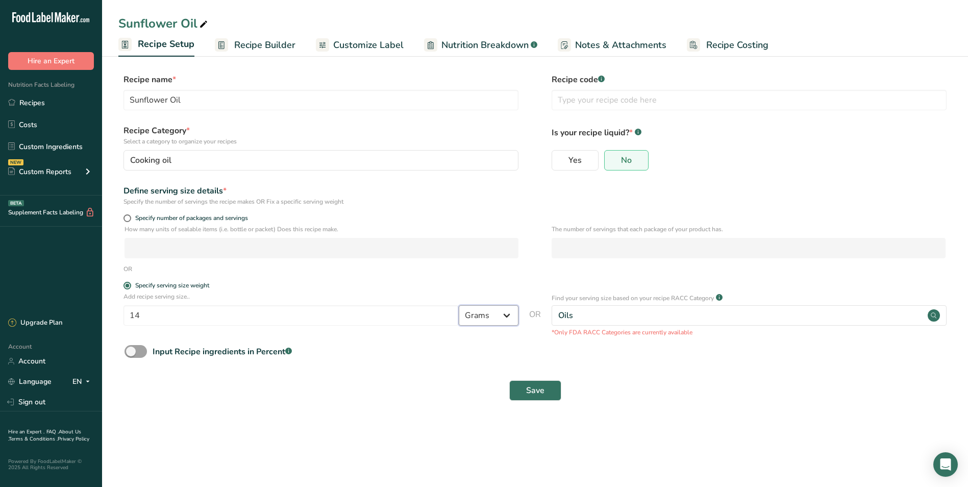
click at [505, 315] on select "Grams kg mg mcg lb oz l mL fl oz tbsp tsp cup qt gallon" at bounding box center [489, 315] width 60 height 20
select select "17"
click at [459, 305] on select "Grams kg mg mcg lb oz l mL fl oz tbsp tsp cup qt gallon" at bounding box center [489, 315] width 60 height 20
select select "22"
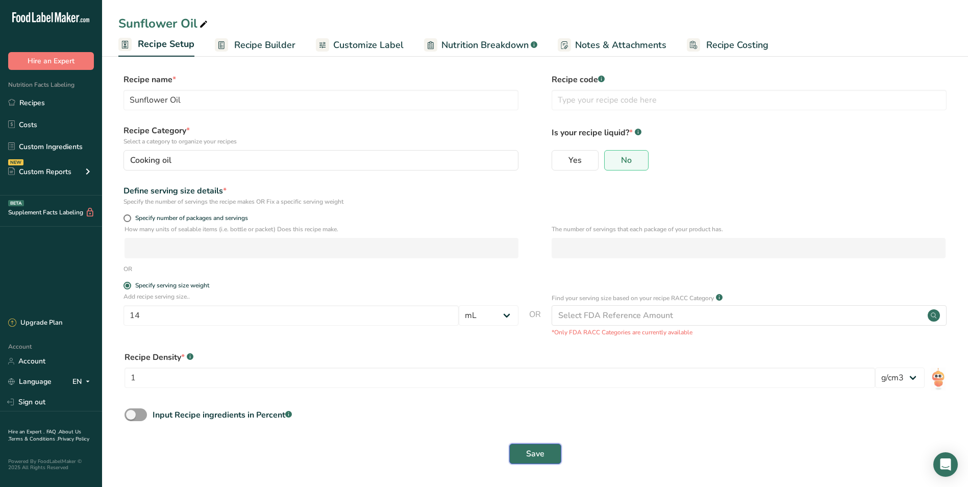
click at [544, 453] on span "Save" at bounding box center [535, 454] width 18 height 12
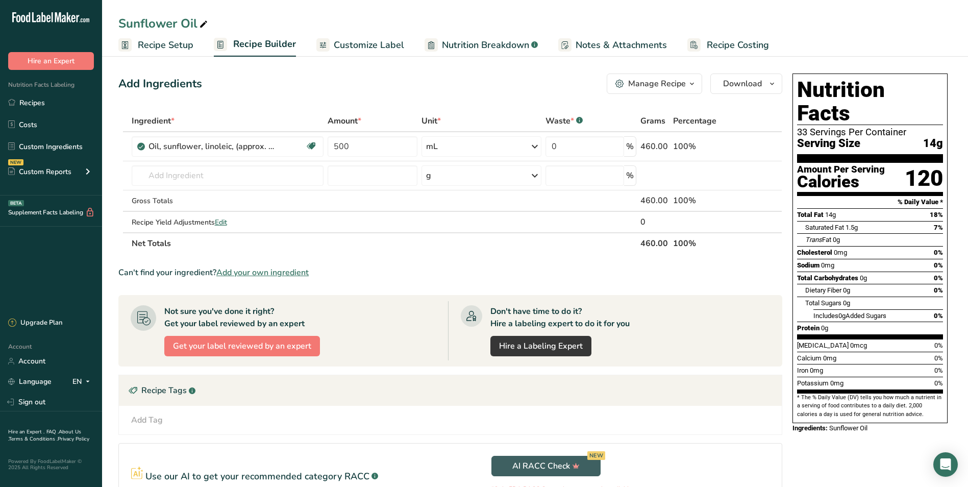
click at [163, 47] on span "Recipe Setup" at bounding box center [166, 45] width 56 height 14
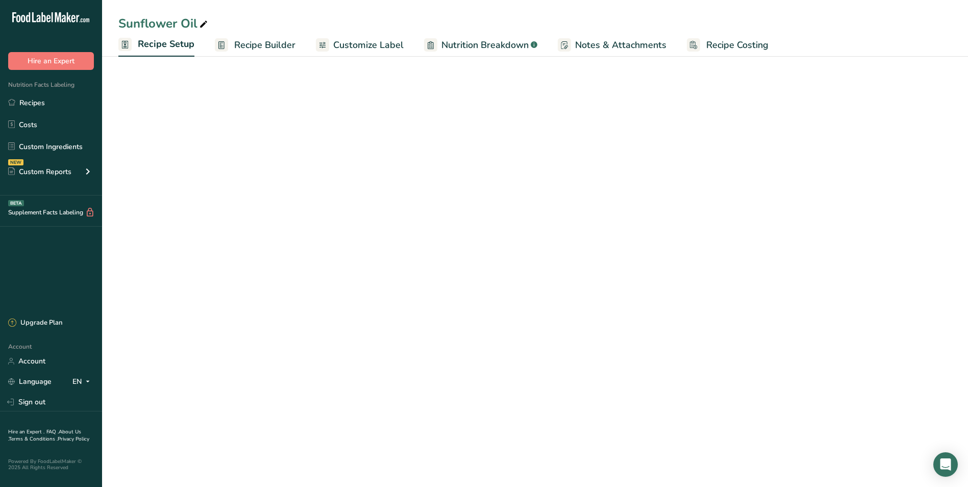
select select "17"
select select "22"
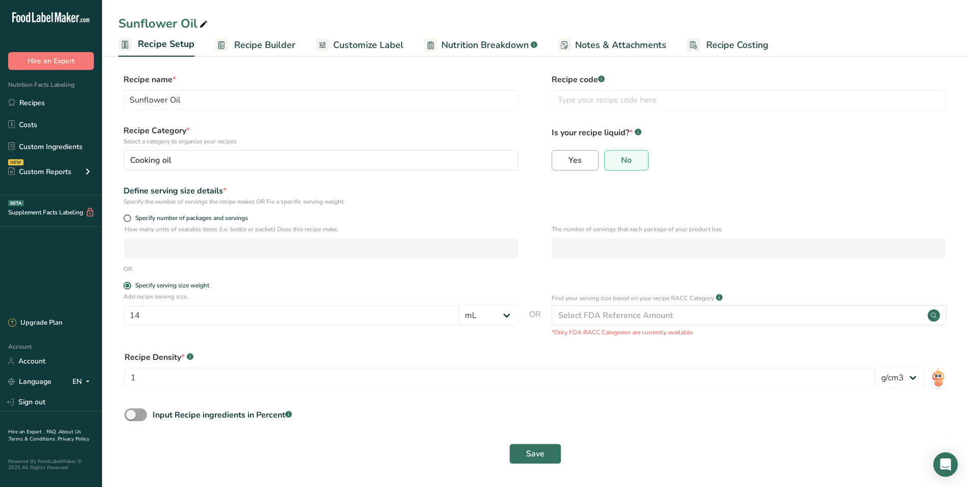
click at [572, 165] on span "Yes" at bounding box center [575, 160] width 13 height 10
click at [559, 163] on input "Yes" at bounding box center [555, 160] width 7 height 7
radio input "true"
radio input "false"
click at [542, 450] on span "Save" at bounding box center [535, 454] width 18 height 12
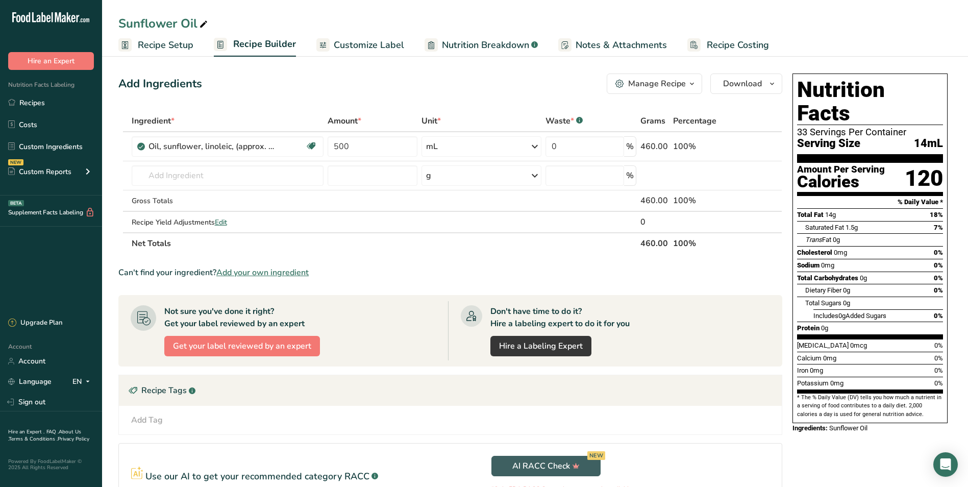
click at [164, 54] on link "Recipe Setup" at bounding box center [155, 45] width 75 height 23
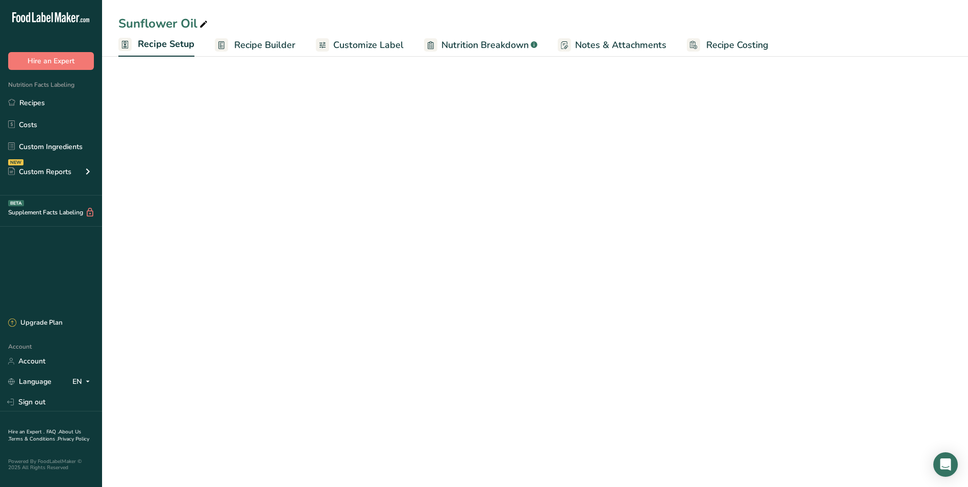
select select "17"
select select "22"
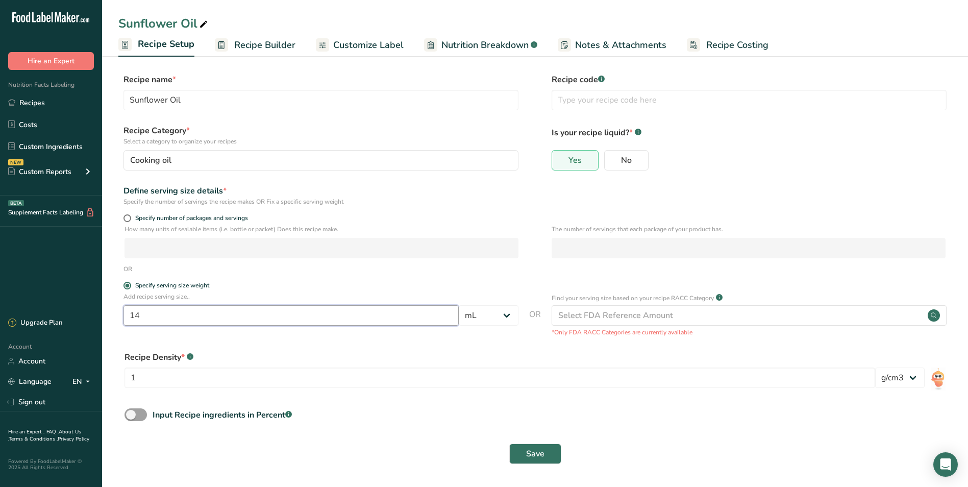
click at [399, 313] on input "14" at bounding box center [291, 315] width 335 height 20
type input "15"
click at [546, 449] on button "Save" at bounding box center [535, 454] width 52 height 20
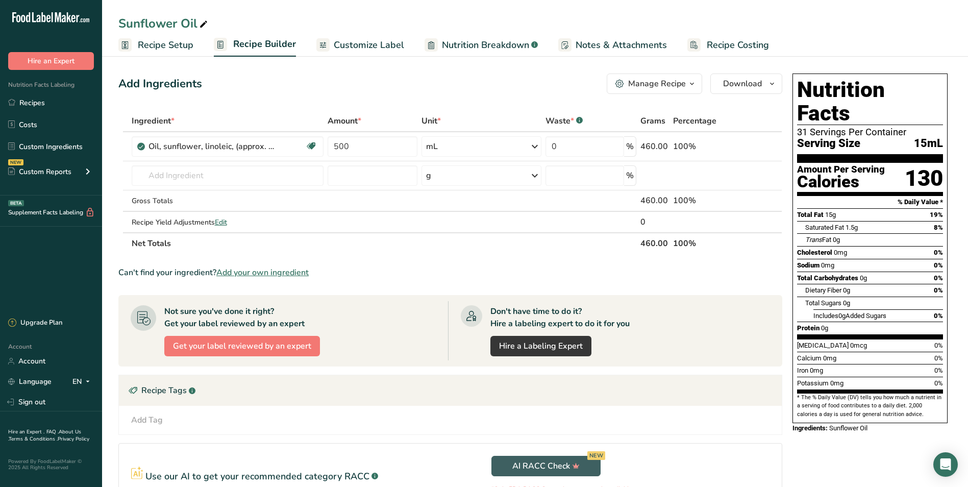
click at [167, 39] on span "Recipe Setup" at bounding box center [166, 45] width 56 height 14
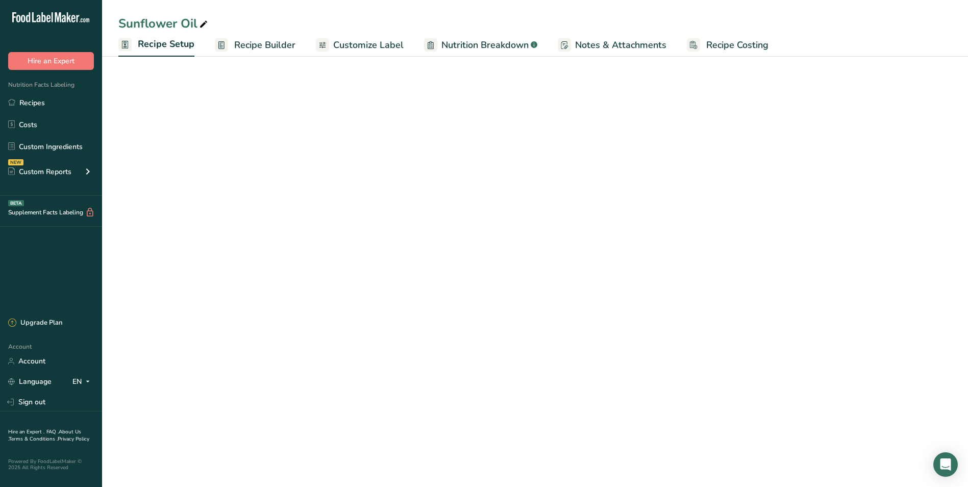
select select "17"
select select "22"
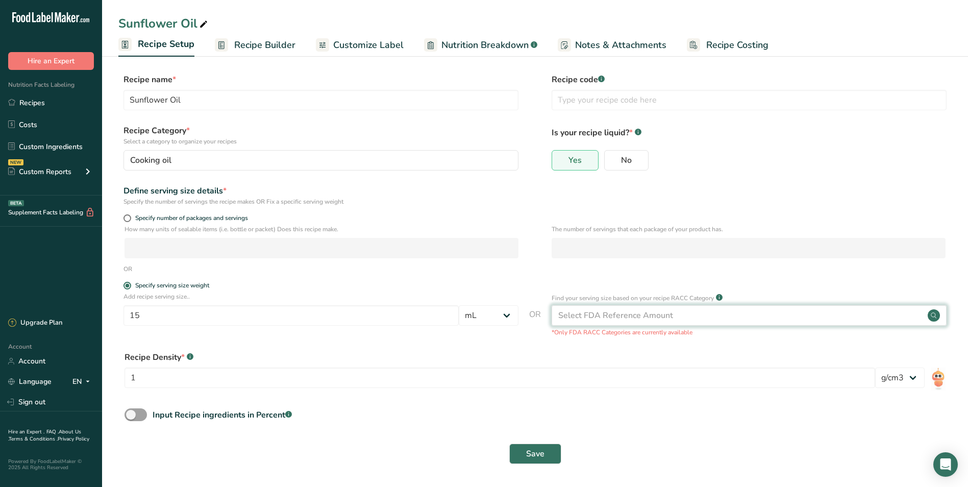
click at [653, 316] on div "Select FDA Reference Amount" at bounding box center [616, 315] width 115 height 12
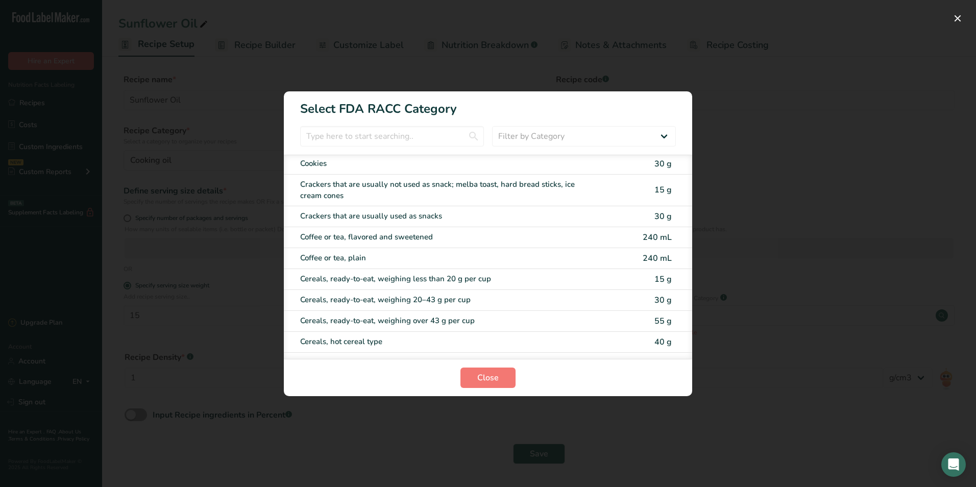
scroll to position [255, 0]
click at [539, 136] on select "Filter by Category All Bakery products [GEOGRAPHIC_DATA] Cereals and other grai…" at bounding box center [584, 136] width 184 height 20
select select "12"
click at [492, 126] on select "Filter by Category All Bakery products [GEOGRAPHIC_DATA] Cereals and other grai…" at bounding box center [584, 136] width 184 height 20
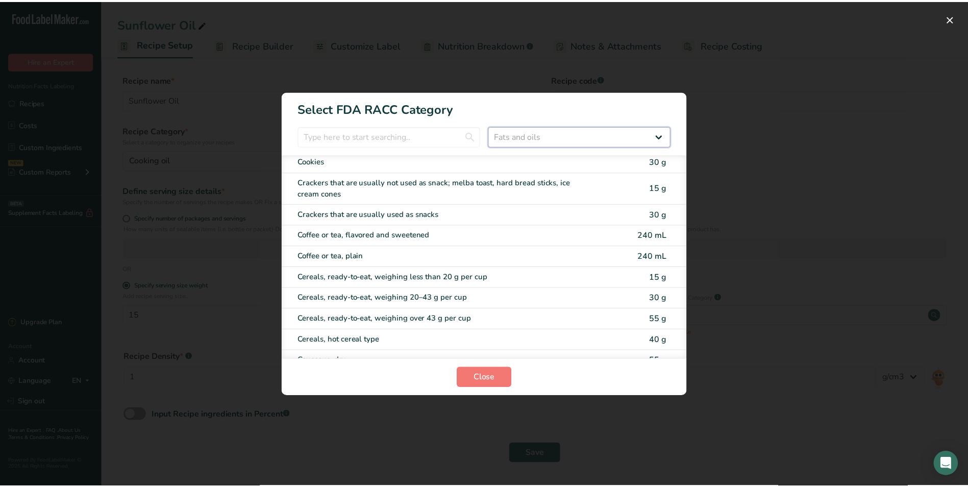
scroll to position [0, 0]
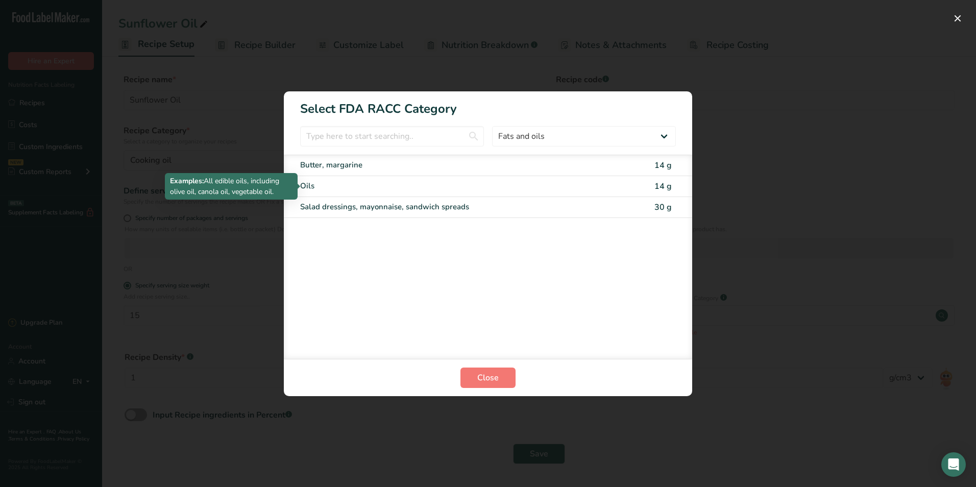
click at [483, 189] on div "Oils" at bounding box center [445, 186] width 290 height 12
type input "14"
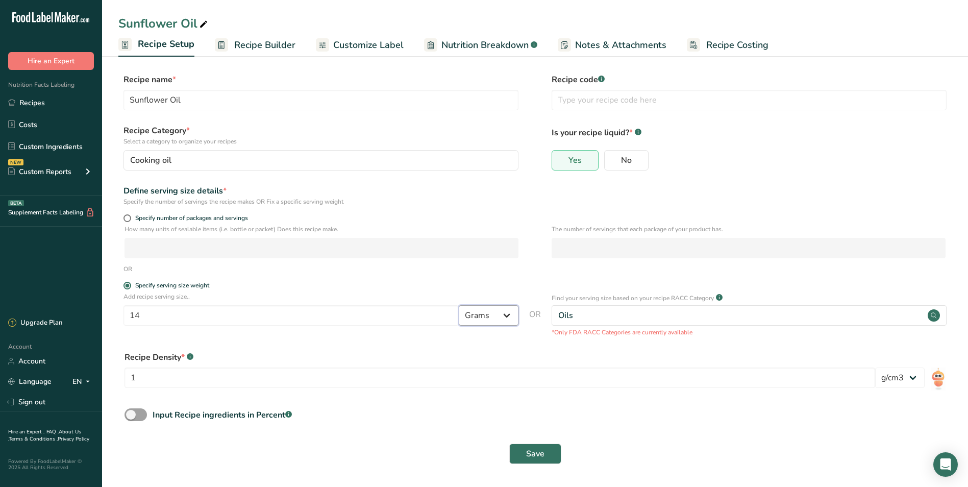
click at [506, 312] on select "Grams kg mg mcg lb oz l mL fl oz tbsp tsp cup qt gallon" at bounding box center [489, 315] width 60 height 20
select select "17"
click at [459, 305] on select "Grams kg mg mcg lb oz l mL fl oz tbsp tsp cup qt gallon" at bounding box center [489, 315] width 60 height 20
click at [537, 459] on span "Save" at bounding box center [535, 454] width 18 height 12
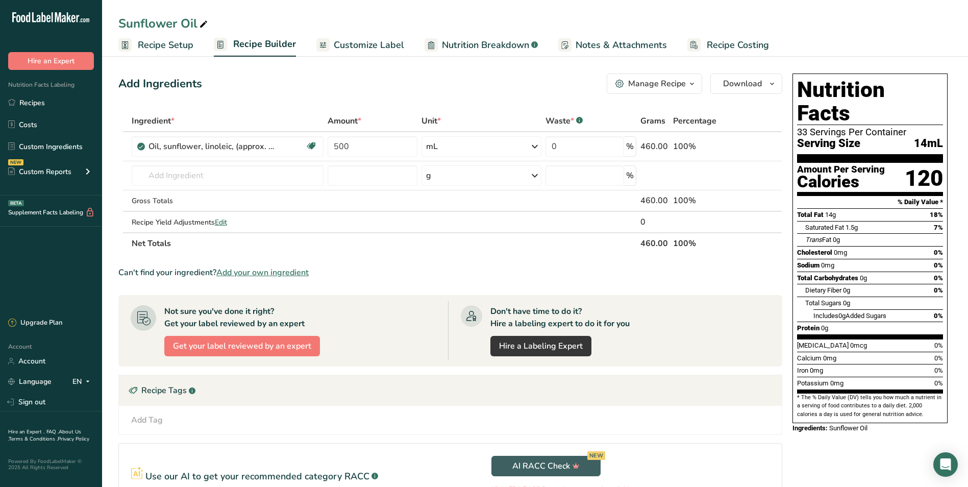
click at [147, 45] on span "Recipe Setup" at bounding box center [166, 45] width 56 height 14
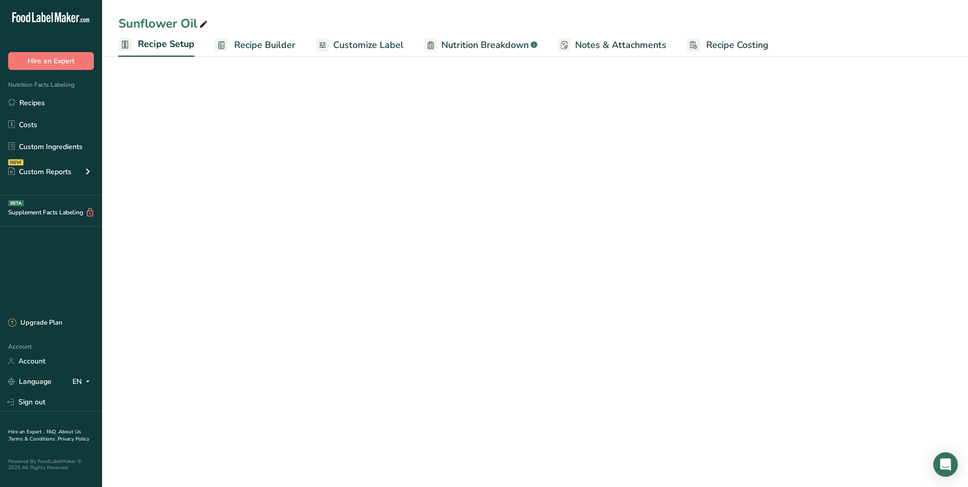
select select "17"
select select "22"
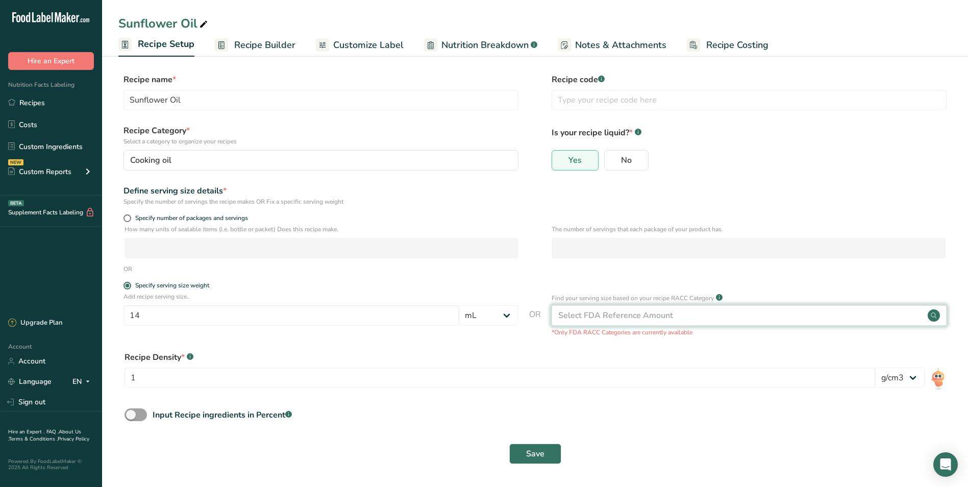
click at [751, 309] on div "Select FDA Reference Amount" at bounding box center [749, 315] width 395 height 20
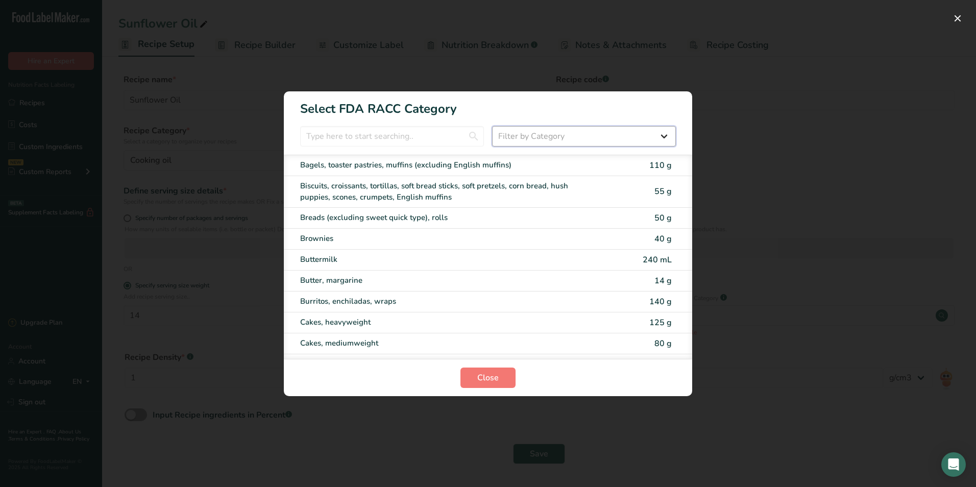
click at [616, 134] on select "Filter by Category All Bakery products [GEOGRAPHIC_DATA] Cereals and other grai…" at bounding box center [584, 136] width 184 height 20
select select "12"
click at [492, 126] on select "Filter by Category All Bakery products [GEOGRAPHIC_DATA] Cereals and other grai…" at bounding box center [584, 136] width 184 height 20
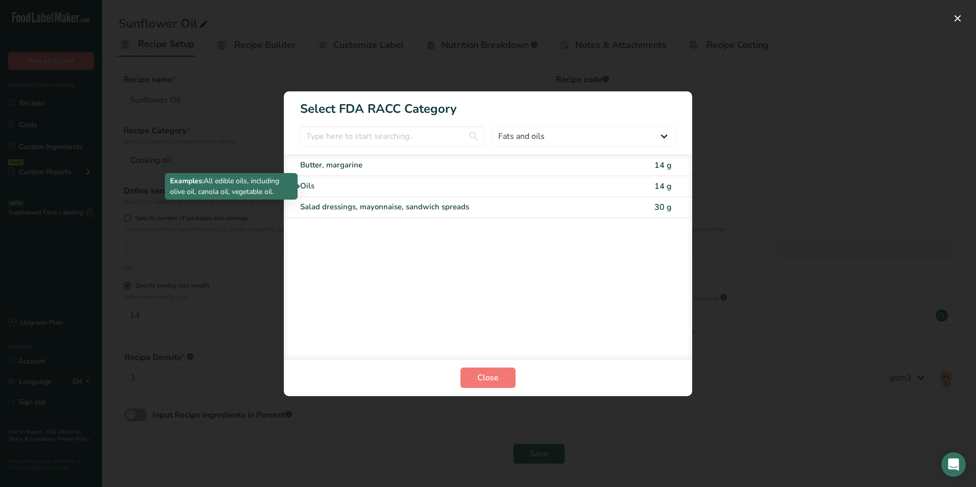
click at [454, 183] on div "Oils" at bounding box center [445, 186] width 290 height 12
select select "0"
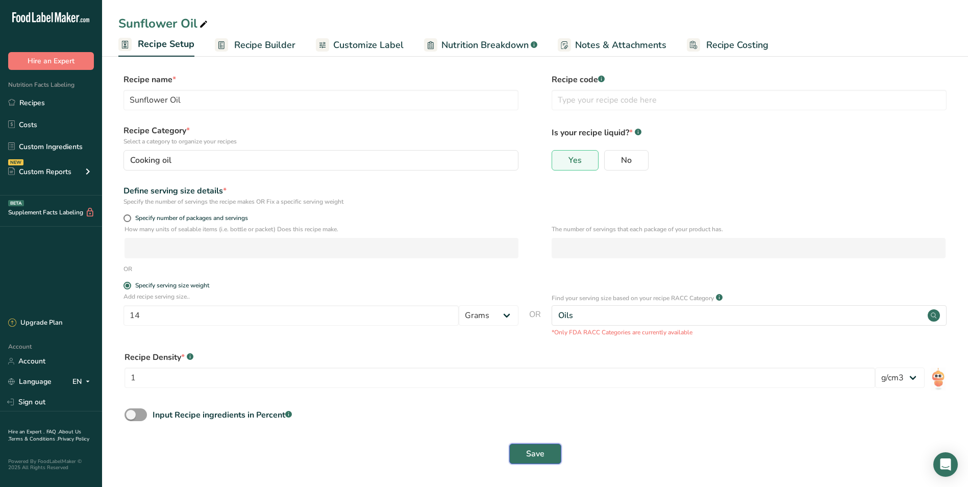
click at [537, 459] on span "Save" at bounding box center [535, 454] width 18 height 12
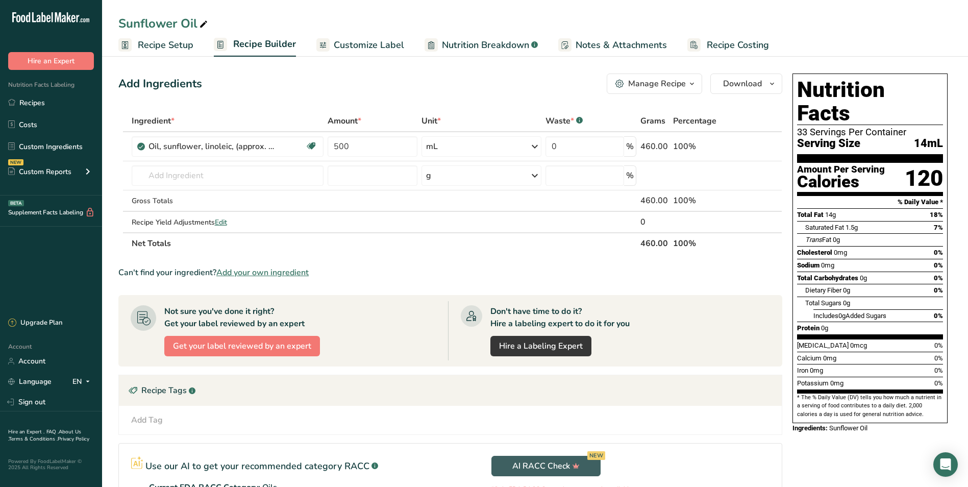
click at [374, 37] on link "Customize Label" at bounding box center [361, 45] width 88 height 23
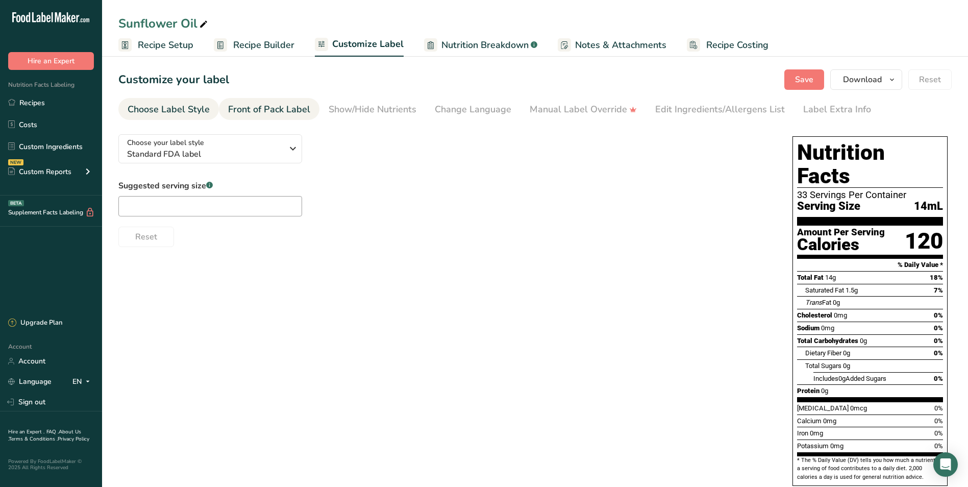
click at [274, 110] on div "Front of Pack Label" at bounding box center [269, 110] width 82 height 14
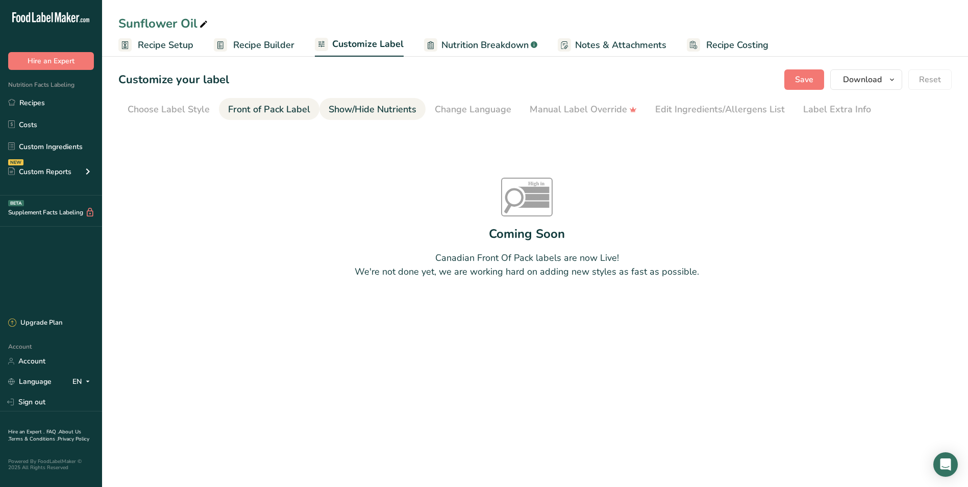
click at [364, 104] on div "Show/Hide Nutrients" at bounding box center [373, 110] width 88 height 14
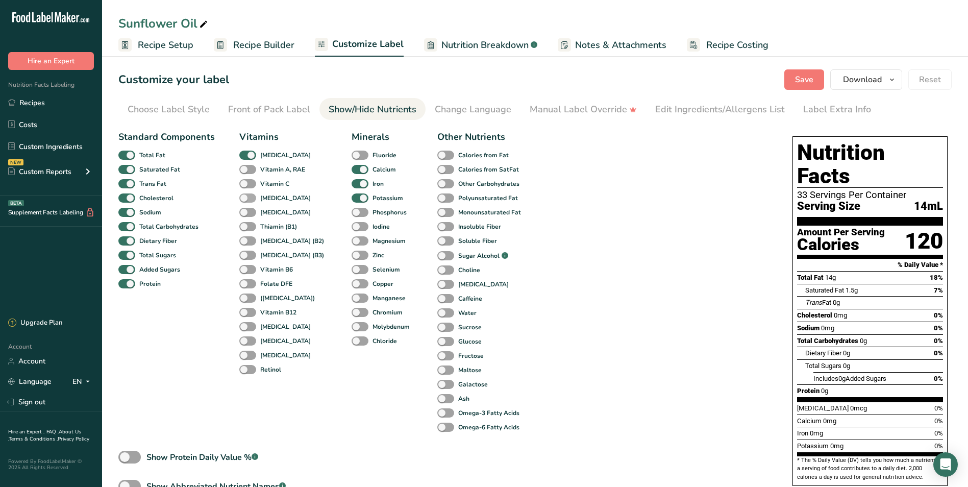
click at [246, 200] on span at bounding box center [247, 198] width 17 height 10
click at [246, 200] on input "[MEDICAL_DATA]" at bounding box center [242, 198] width 7 height 7
checkbox input "true"
click at [812, 77] on span "Save" at bounding box center [804, 80] width 18 height 12
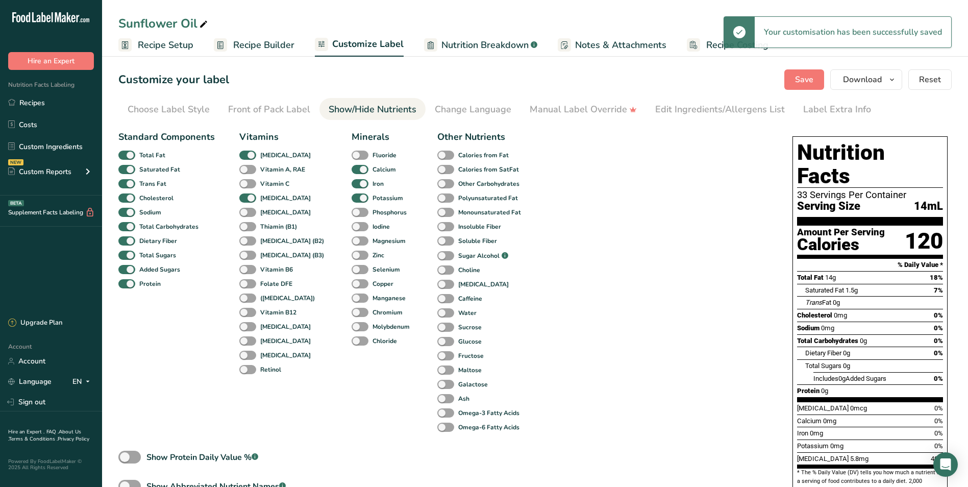
click at [267, 45] on span "Recipe Builder" at bounding box center [263, 45] width 61 height 14
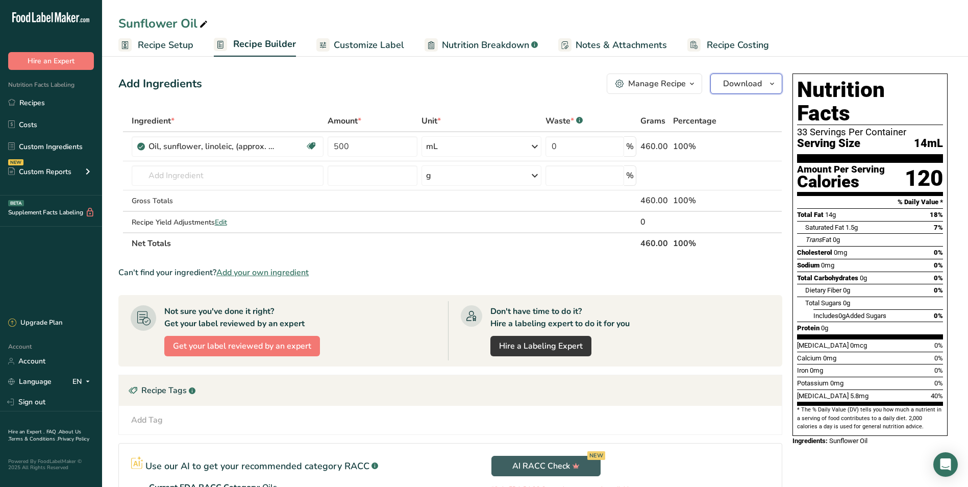
click at [755, 89] on span "Download" at bounding box center [742, 84] width 39 height 12
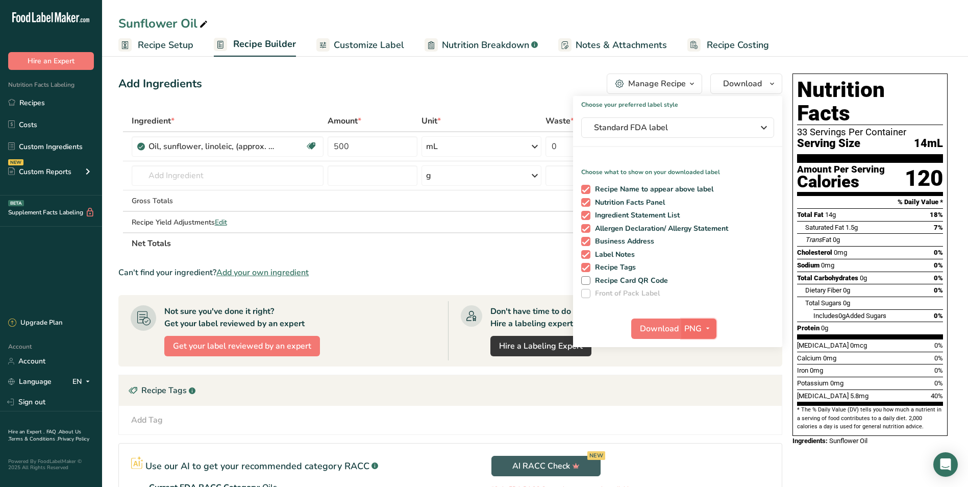
click at [709, 330] on icon "button" at bounding box center [708, 328] width 8 height 13
click at [703, 399] on link "PDF" at bounding box center [700, 400] width 33 height 17
click at [658, 330] on span "Download" at bounding box center [660, 329] width 39 height 12
click at [374, 148] on input "500" at bounding box center [373, 146] width 90 height 20
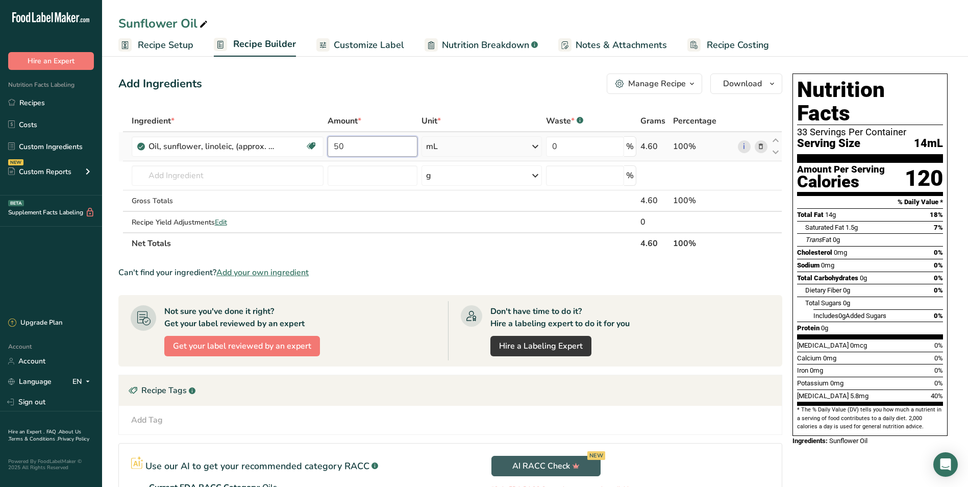
type input "5"
type input "750"
click at [442, 198] on div "Ingredient * Amount * Unit * Waste * .a-a{fill:#347362;}.b-a{fill:#fff;} Grams …" at bounding box center [450, 182] width 664 height 144
click at [739, 90] on button "Download" at bounding box center [747, 84] width 72 height 20
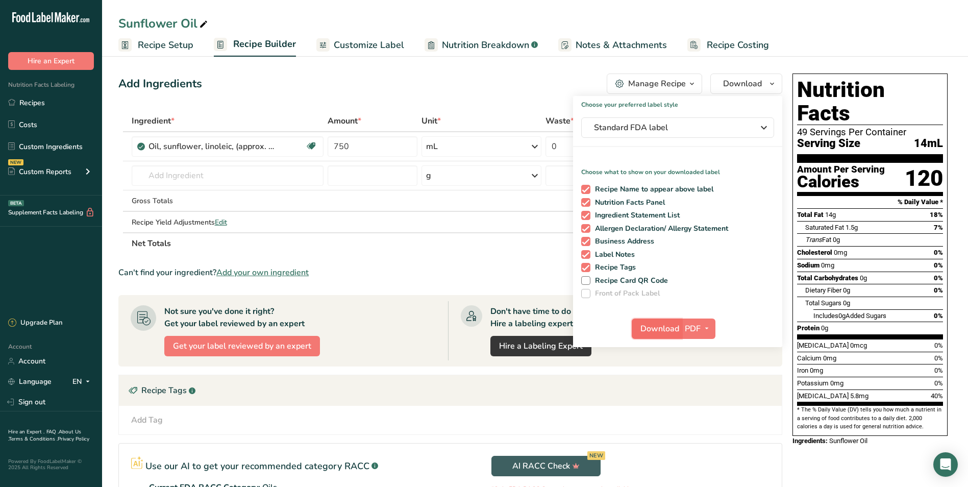
click at [655, 330] on span "Download" at bounding box center [660, 329] width 39 height 12
click at [458, 278] on div "Can't find your ingredient? Add your own ingredient" at bounding box center [450, 272] width 664 height 12
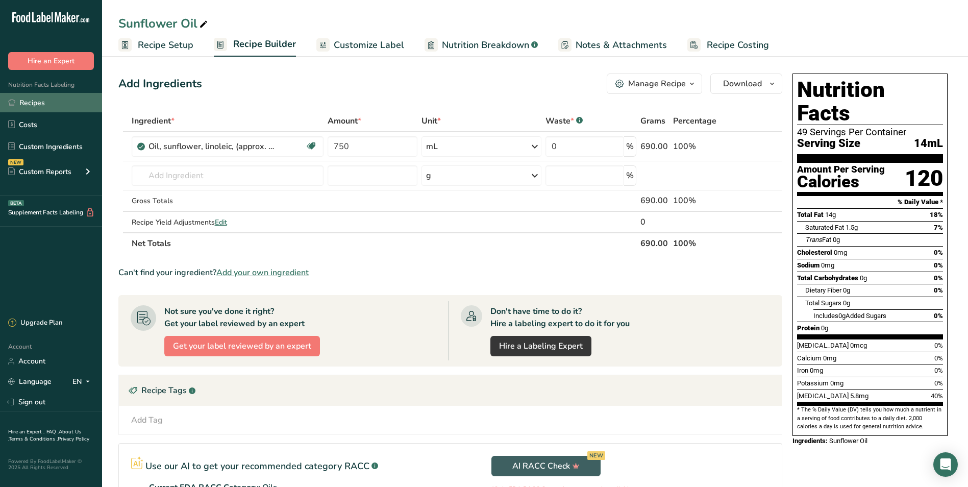
click at [37, 102] on link "Recipes" at bounding box center [51, 102] width 102 height 19
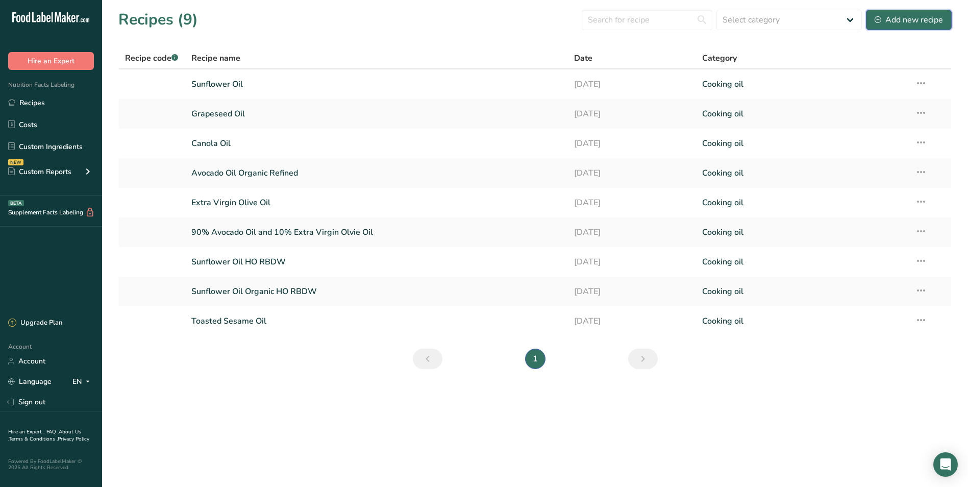
click at [899, 19] on div "Add new recipe" at bounding box center [909, 20] width 68 height 12
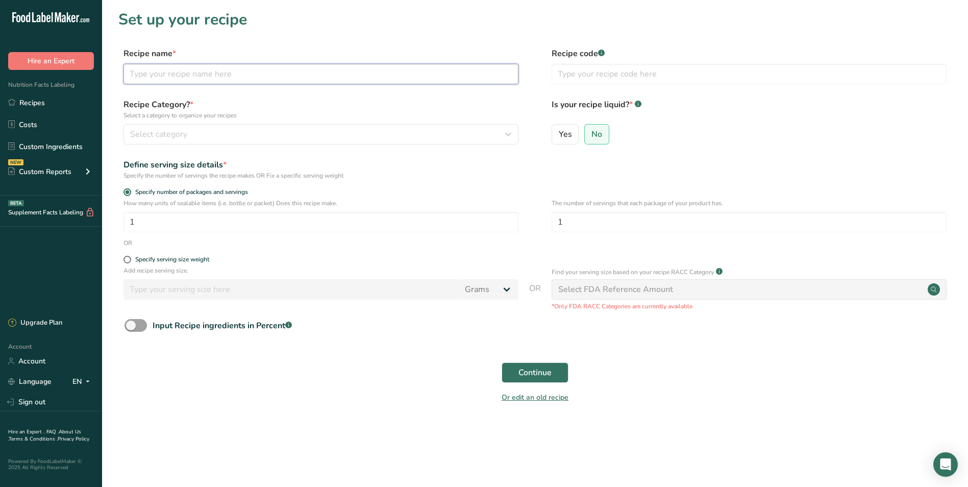
click at [248, 76] on input "text" at bounding box center [321, 74] width 395 height 20
type input "Organic Extra Virgin Olive Oil"
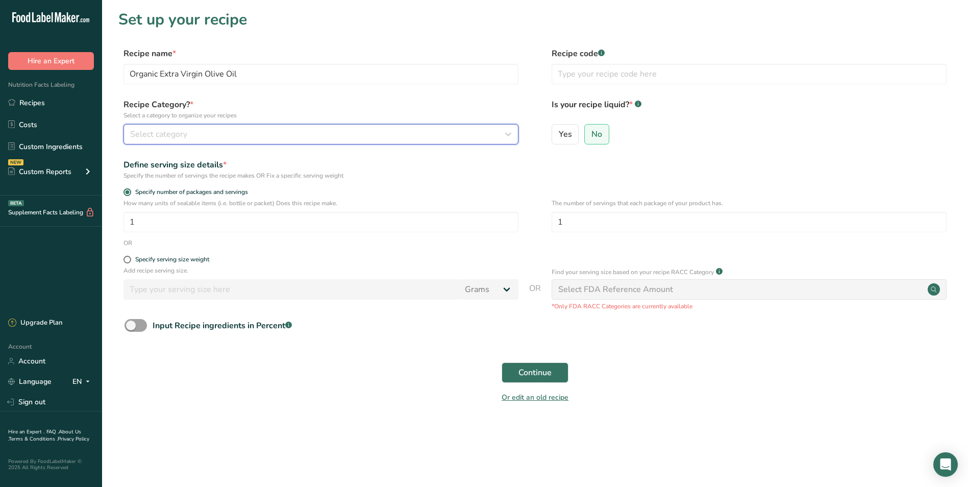
click at [201, 132] on div "Select category" at bounding box center [318, 134] width 376 height 12
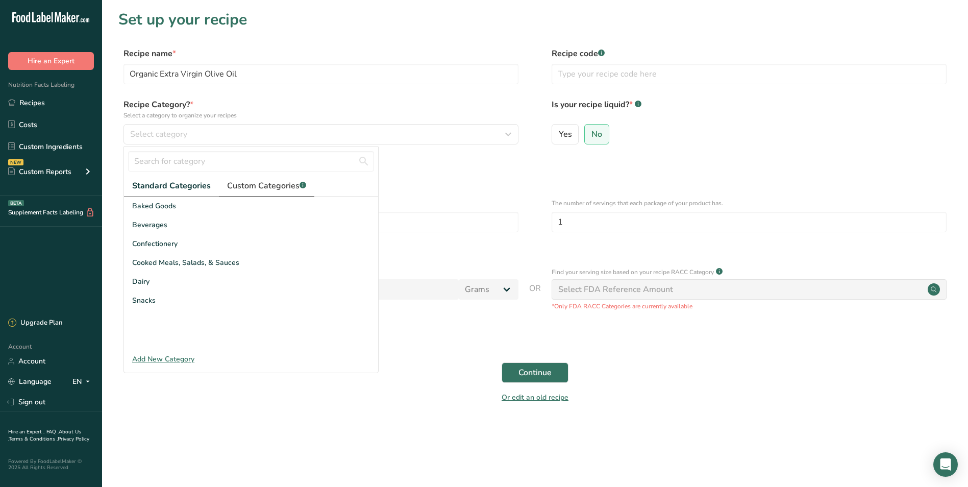
click at [274, 186] on span "Custom Categories .a-a{fill:#347362;}.b-a{fill:#fff;}" at bounding box center [266, 186] width 79 height 12
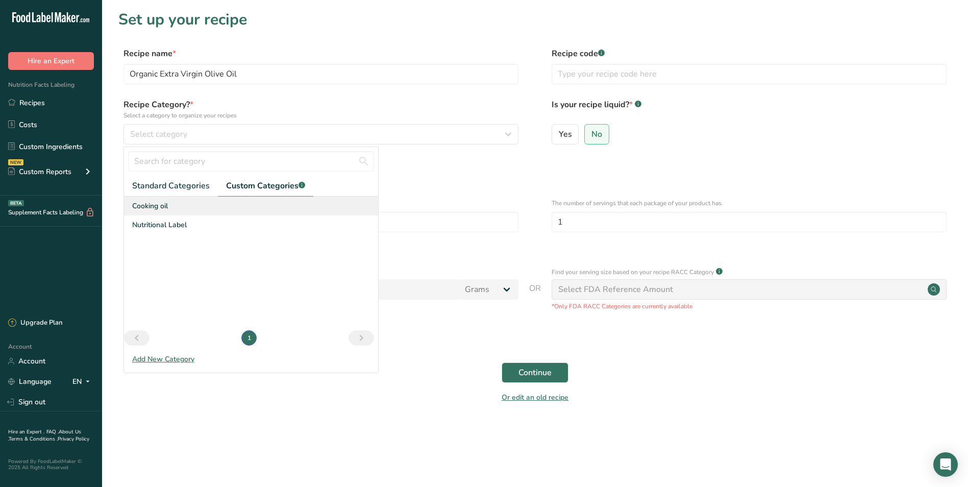
click at [153, 209] on span "Cooking oil" at bounding box center [150, 206] width 36 height 11
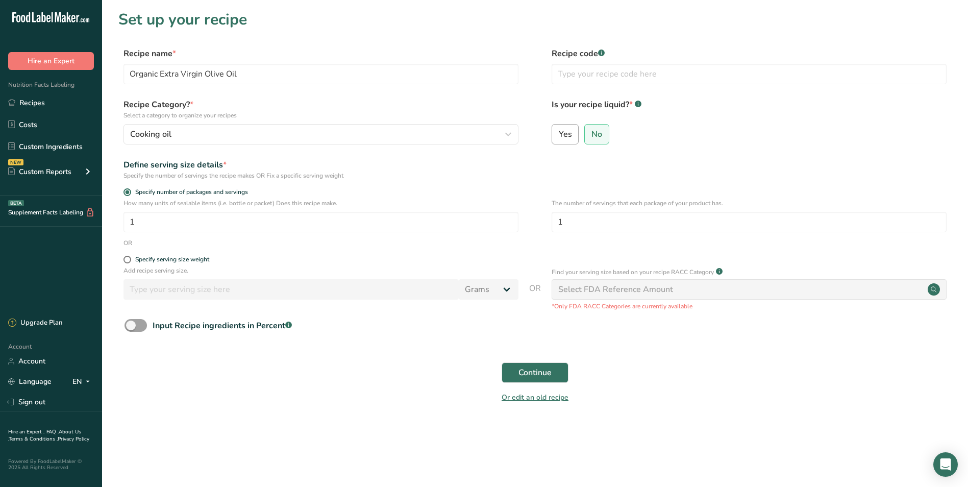
click at [574, 129] on label "Yes" at bounding box center [566, 134] width 28 height 20
click at [559, 131] on input "Yes" at bounding box center [555, 134] width 7 height 7
radio input "true"
radio input "false"
select select "22"
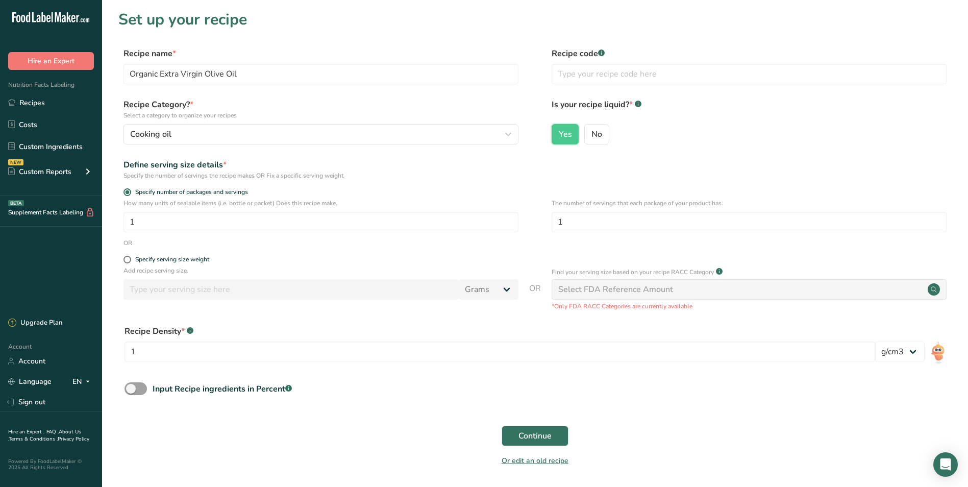
click at [701, 299] on div "Select FDA Reference Amount" at bounding box center [749, 289] width 395 height 20
click at [603, 229] on input "1" at bounding box center [749, 222] width 395 height 20
type input "33"
click at [596, 366] on div "Recipe Density * .a-a{fill:#347362;}.b-a{fill:#fff;} 1" at bounding box center [500, 346] width 751 height 43
click at [124, 261] on span at bounding box center [128, 260] width 8 height 8
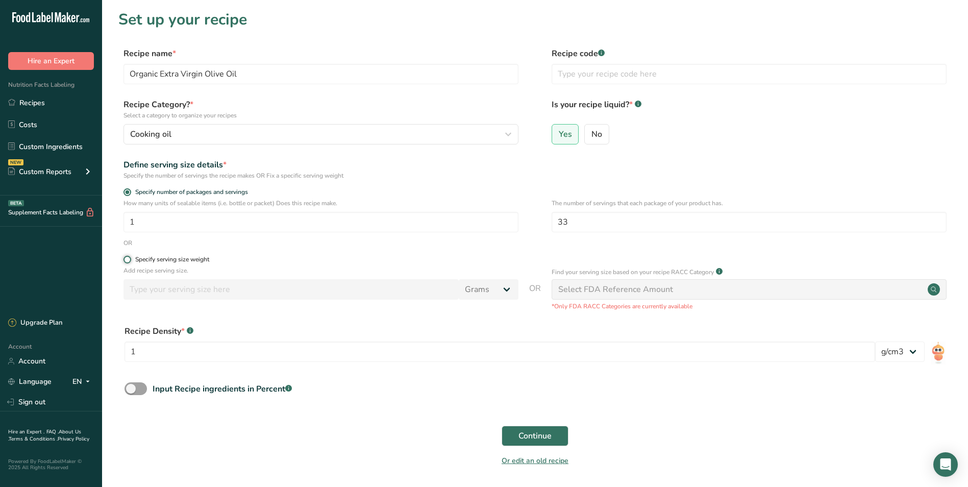
click at [124, 261] on input "Specify serving size weight" at bounding box center [127, 259] width 7 height 7
radio input "true"
radio input "false"
click at [735, 292] on div "Select FDA Reference Amount" at bounding box center [749, 289] width 395 height 20
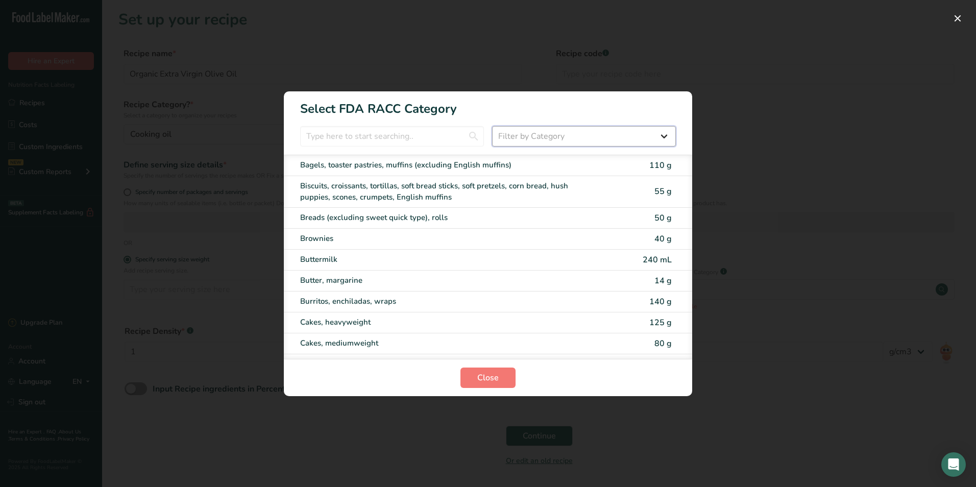
click at [655, 133] on select "Filter by Category All Bakery products [GEOGRAPHIC_DATA] Cereals and other grai…" at bounding box center [584, 136] width 184 height 20
select select "12"
click at [492, 126] on select "Filter by Category All Bakery products [GEOGRAPHIC_DATA] Cereals and other grai…" at bounding box center [584, 136] width 184 height 20
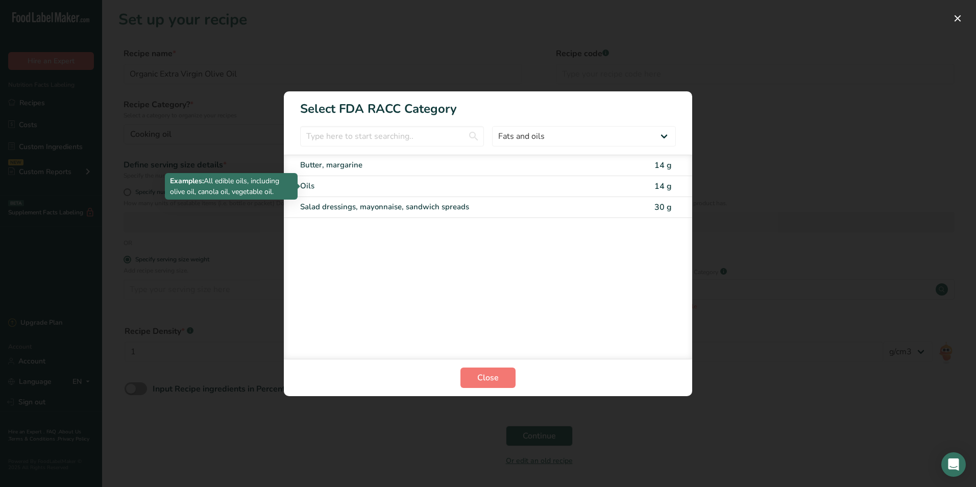
click at [470, 189] on div "Oils" at bounding box center [445, 186] width 290 height 12
type input "14"
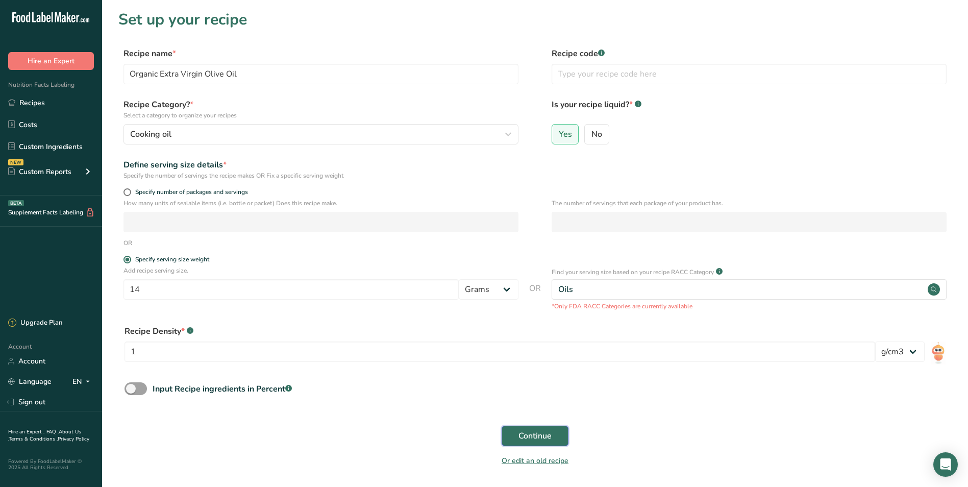
click at [556, 441] on button "Continue" at bounding box center [535, 436] width 67 height 20
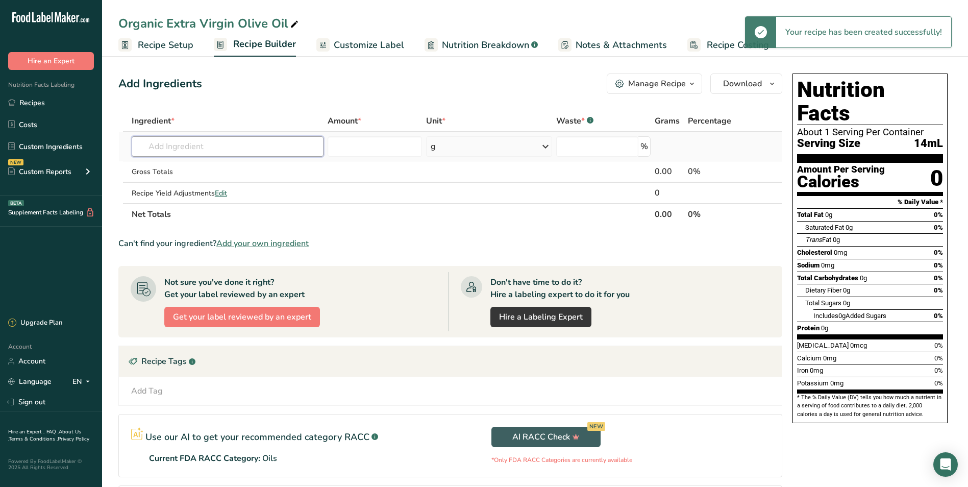
click at [208, 150] on input "text" at bounding box center [228, 146] width 192 height 20
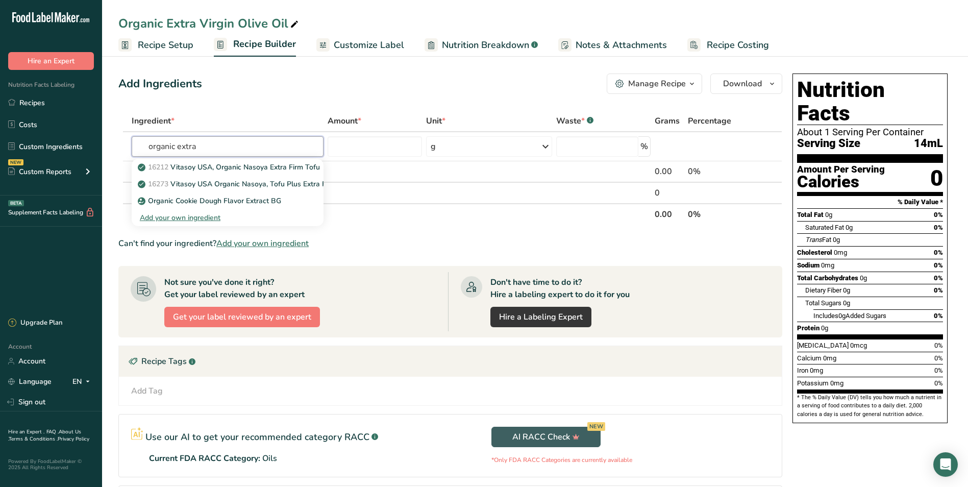
type input "organic extra"
